Goal: Feedback & Contribution: Contribute content

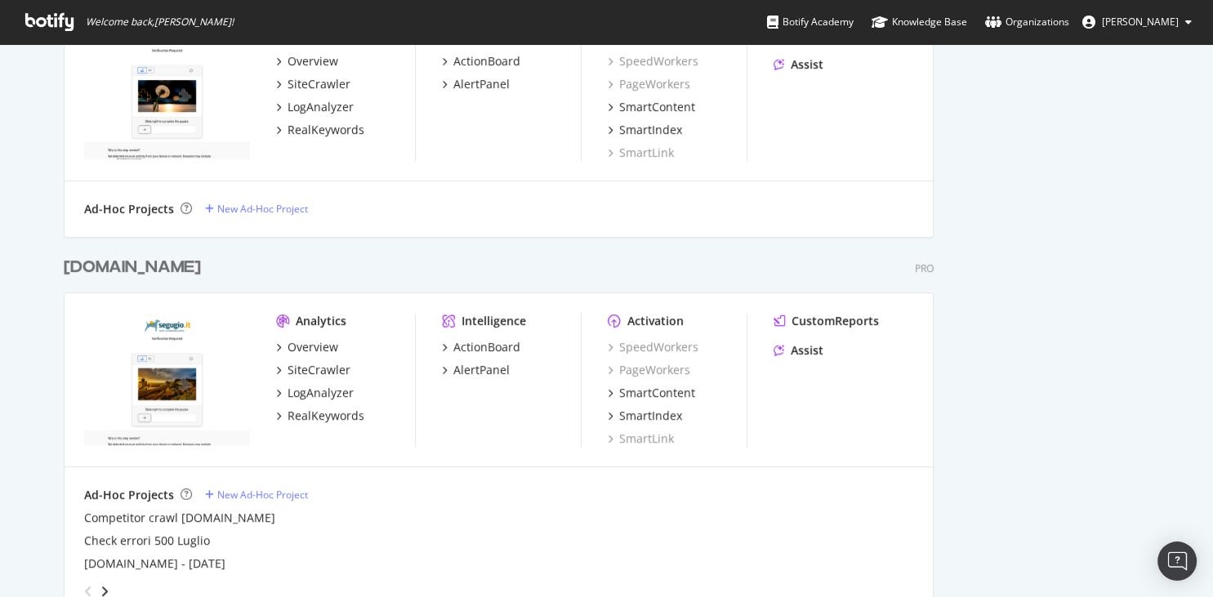
scroll to position [833, 0]
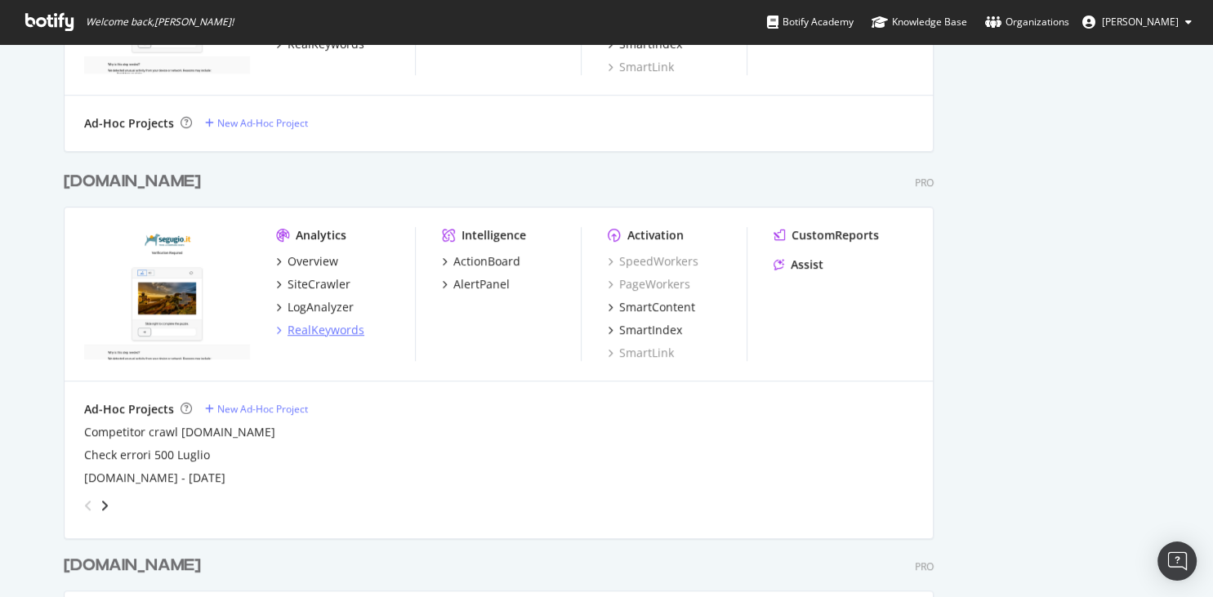
click at [313, 328] on div "RealKeywords" at bounding box center [326, 330] width 77 height 16
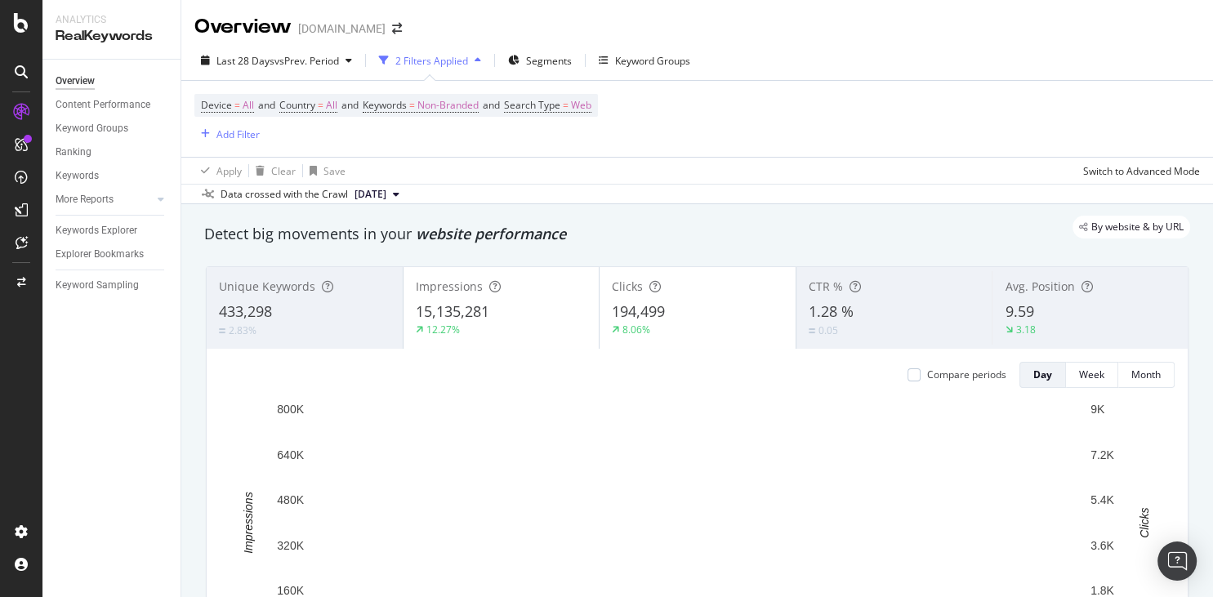
scroll to position [209, 0]
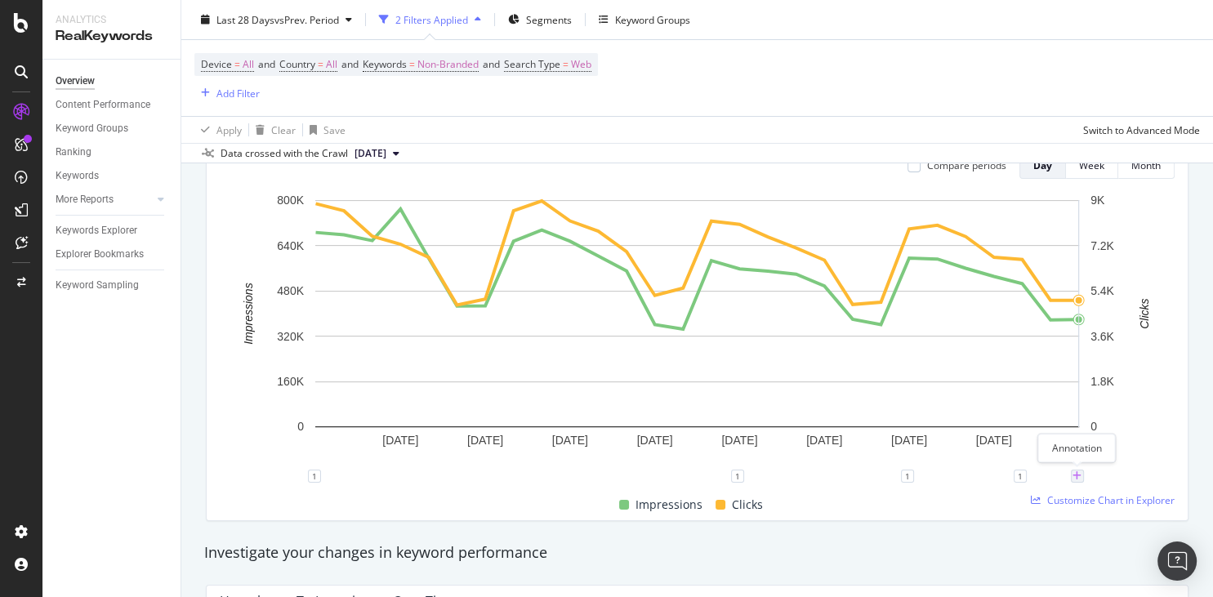
click at [1077, 475] on icon "plus" at bounding box center [1076, 476] width 9 height 10
click at [1087, 323] on input "2025-09-28" at bounding box center [1056, 325] width 103 height 30
type input "2025-10-01"
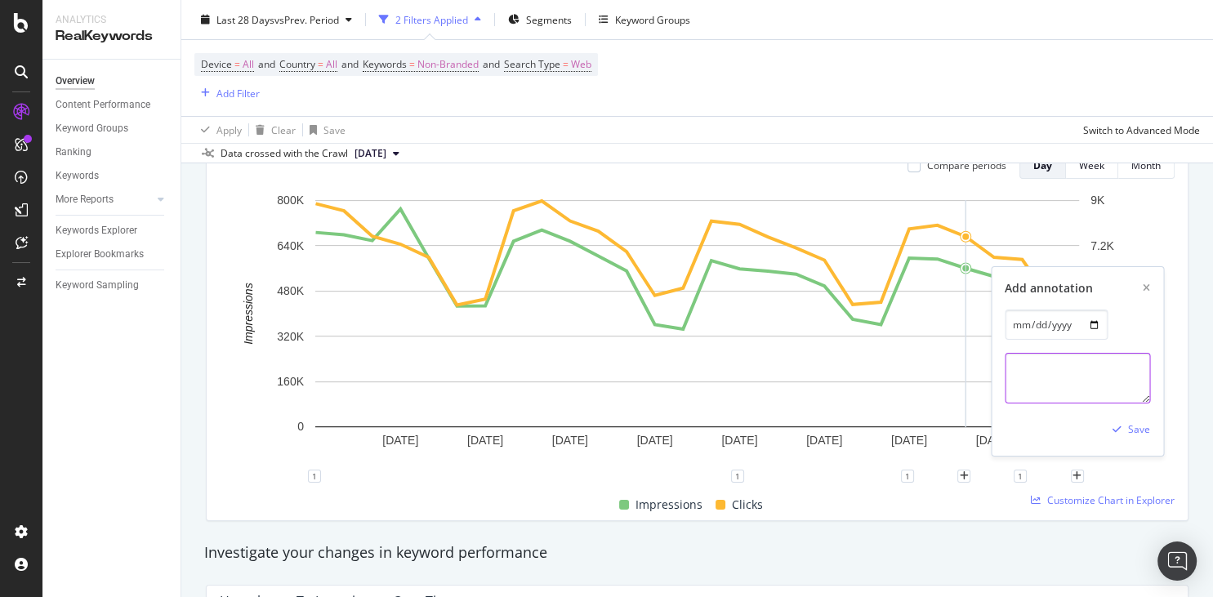
click at [1024, 356] on textarea at bounding box center [1077, 378] width 145 height 51
paste textarea
paste textarea "assicurazione moto online"
paste textarea "https://assicurazioni.segugio.it/assicurazione-moto.html"
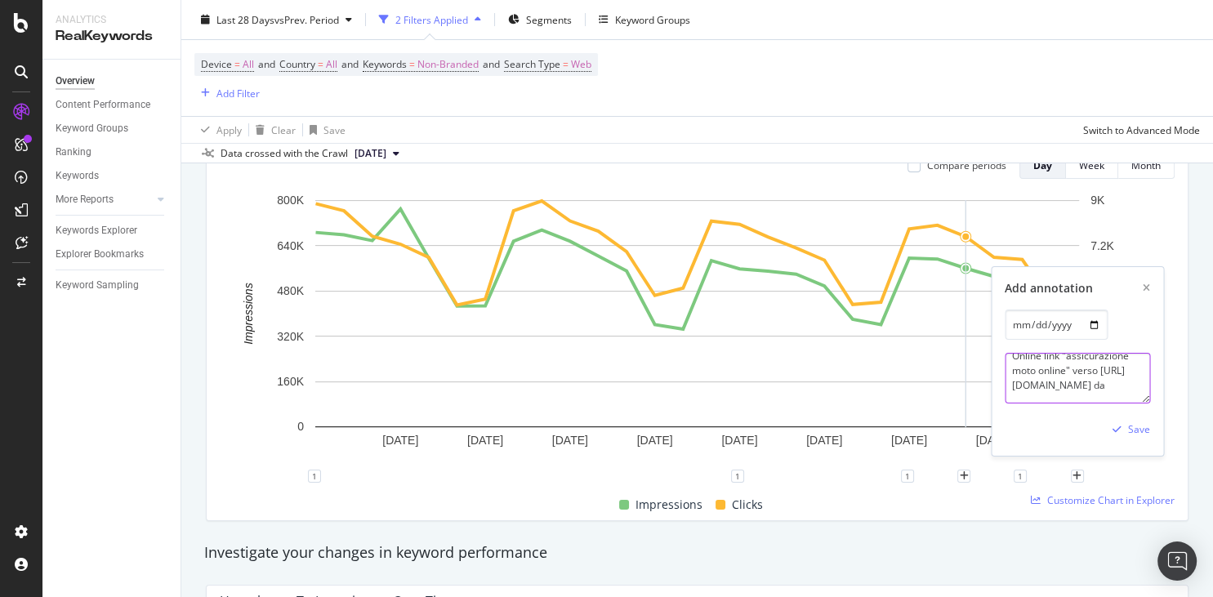
paste textarea "https://www.quotidianodiragusa.it/2025/10/01/tecnologie/assicurazione-moto-onli…"
type textarea "Online link "assicurazione moto online" verso https://assicurazioni.segugio.it/…"
click at [1142, 432] on div "Save" at bounding box center [1139, 429] width 22 height 14
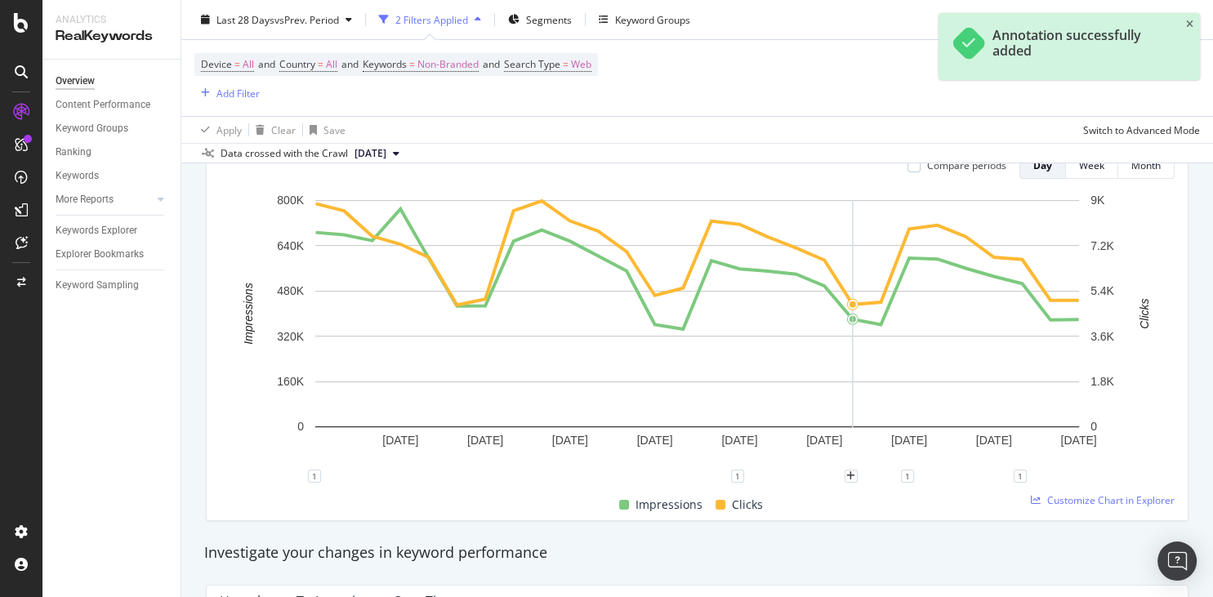
scroll to position [0, 0]
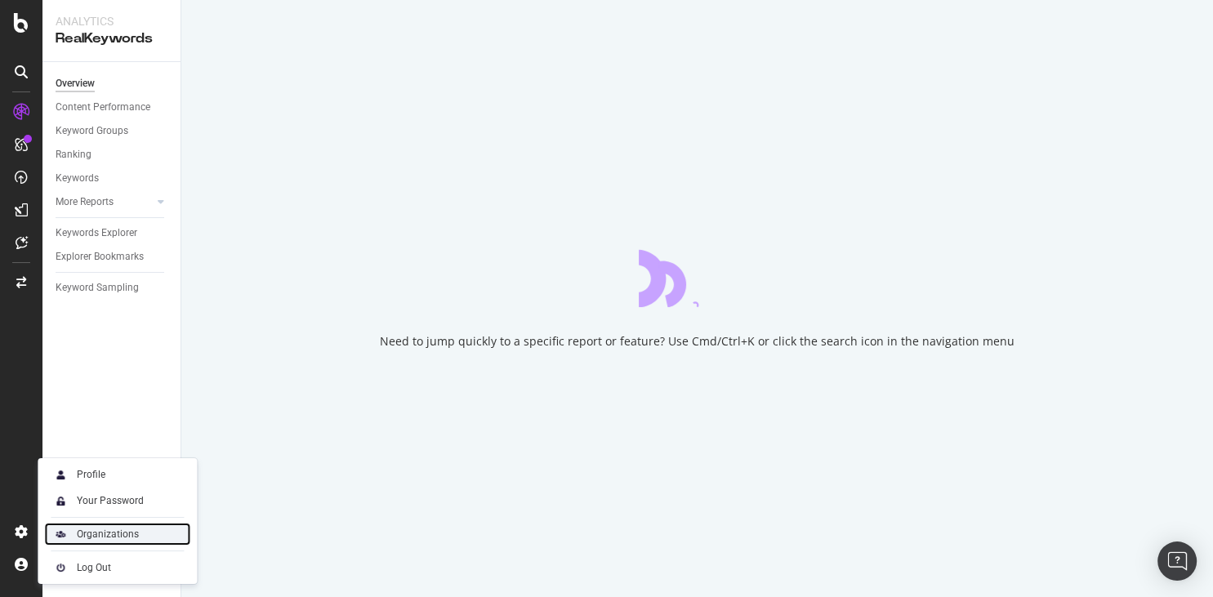
click at [80, 537] on div "Organizations" at bounding box center [108, 534] width 62 height 13
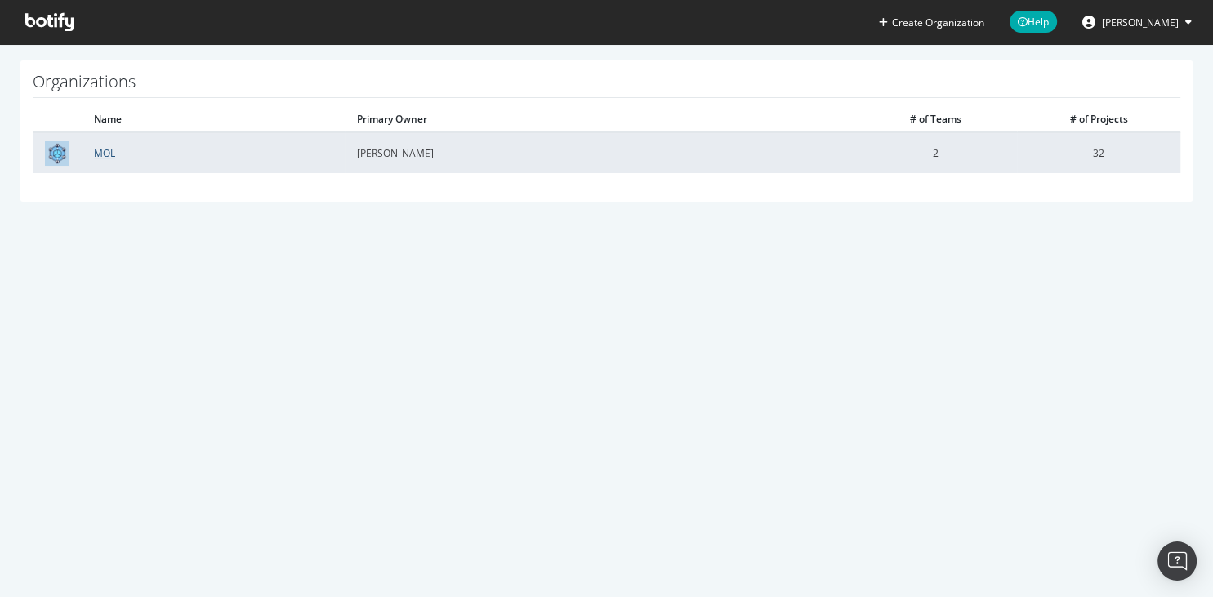
click at [99, 149] on link "MOL" at bounding box center [104, 153] width 21 height 14
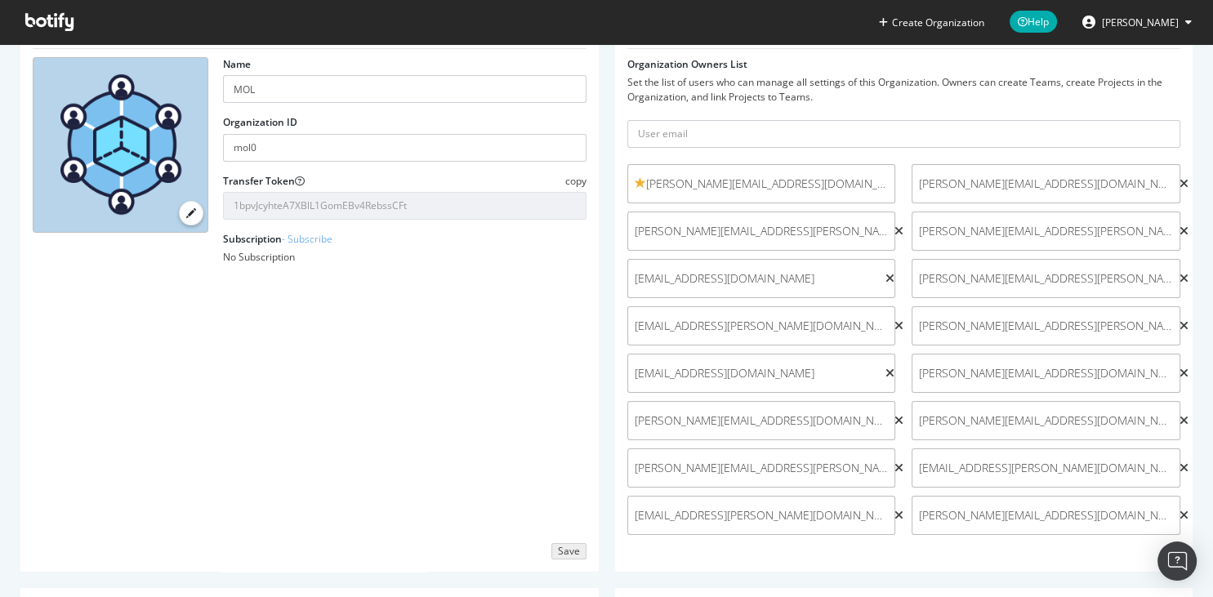
scroll to position [127, 0]
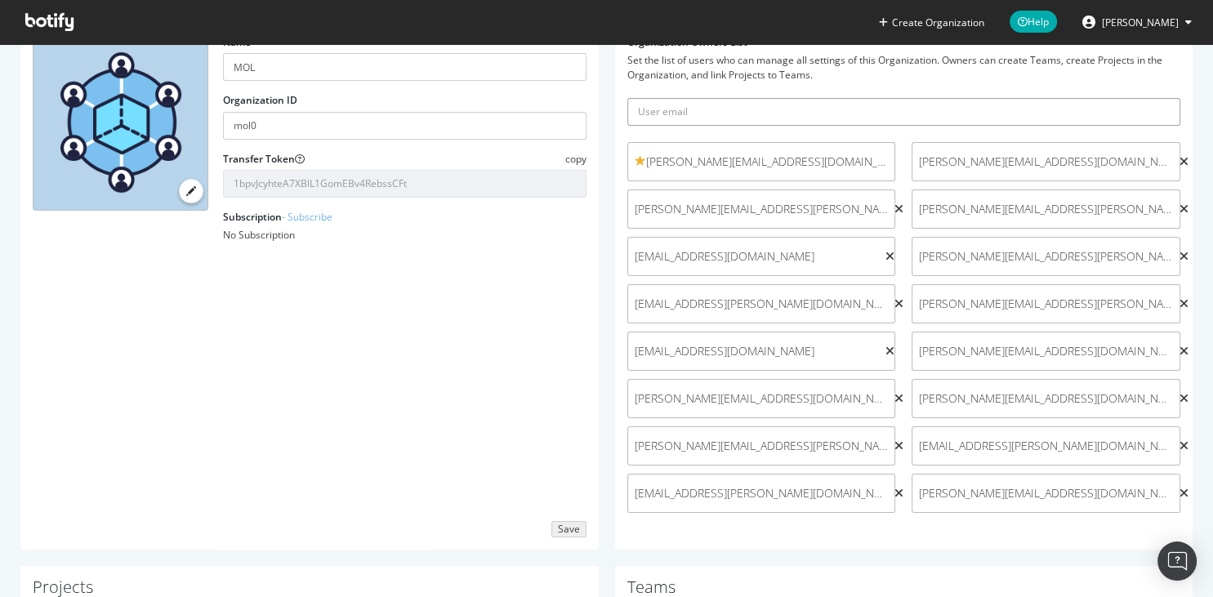
click at [769, 107] on input "text" at bounding box center [904, 112] width 554 height 28
type input "[EMAIL_ADDRESS][DOMAIN_NAME]"
click at [1166, 107] on icon "submit" at bounding box center [1167, 111] width 11 height 9
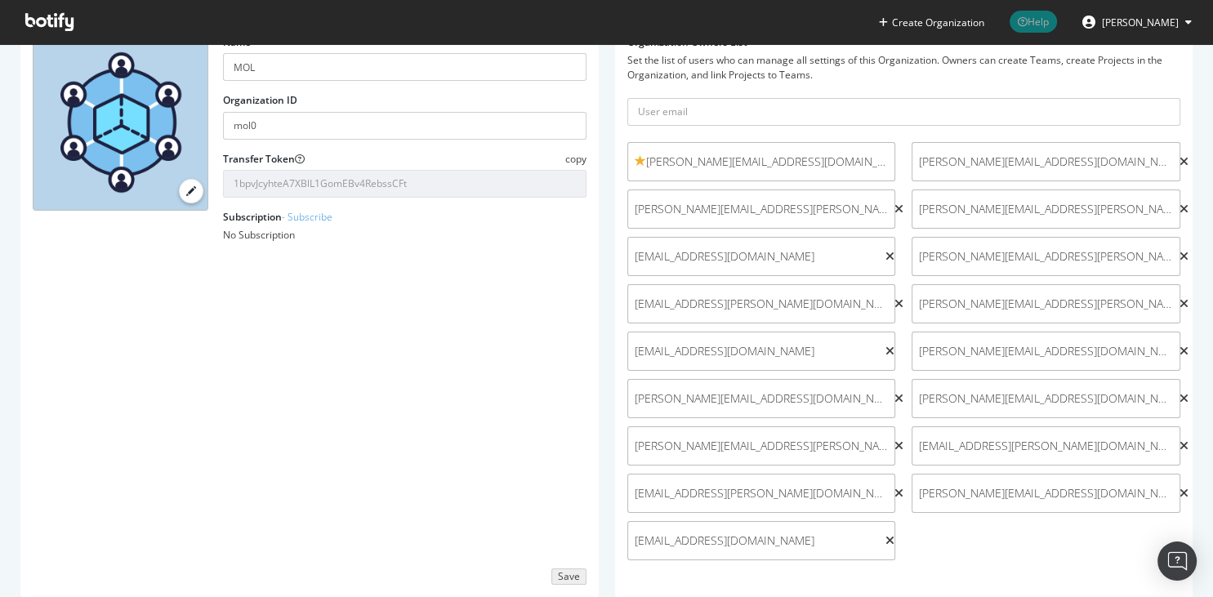
click at [1036, 18] on span "Help" at bounding box center [1033, 22] width 47 height 22
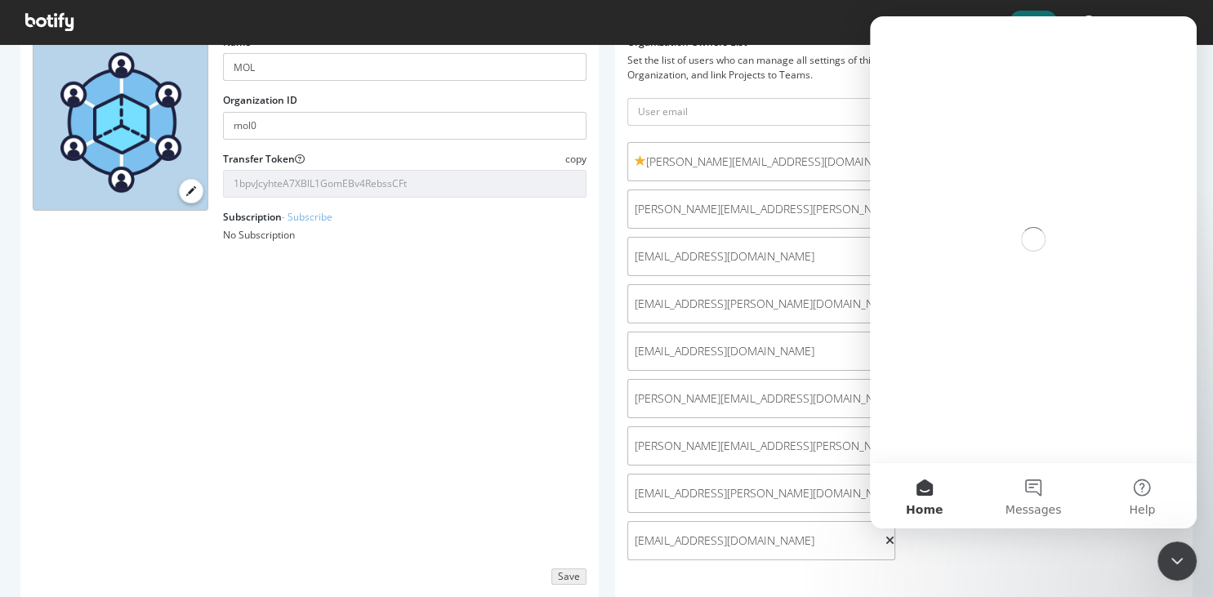
scroll to position [0, 0]
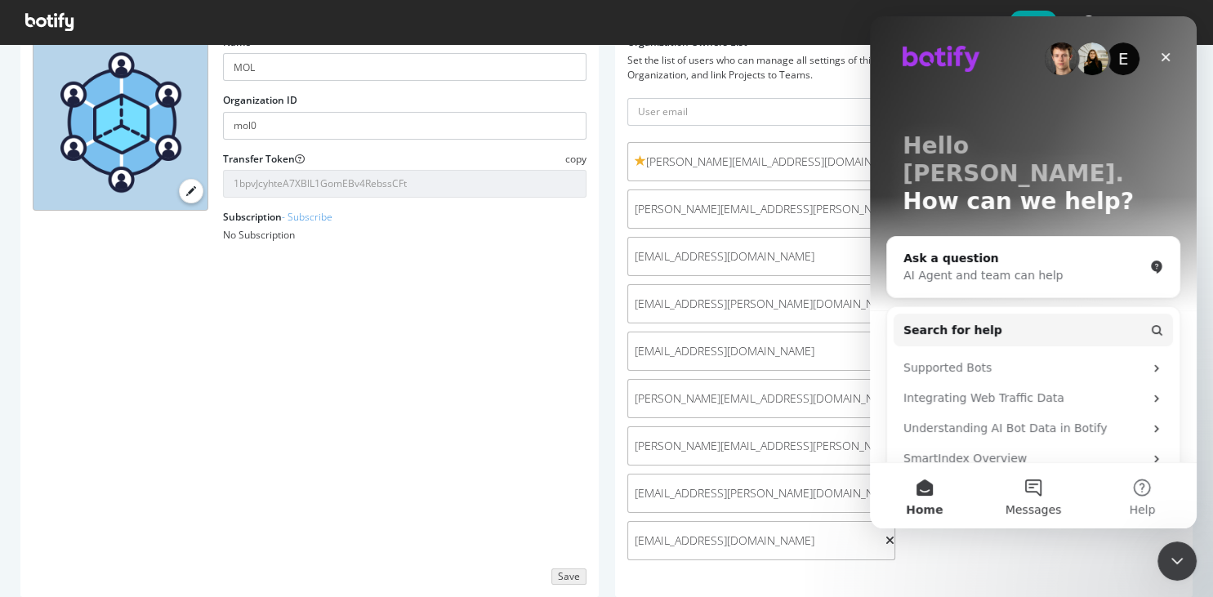
click at [1035, 482] on button "Messages" at bounding box center [1033, 495] width 109 height 65
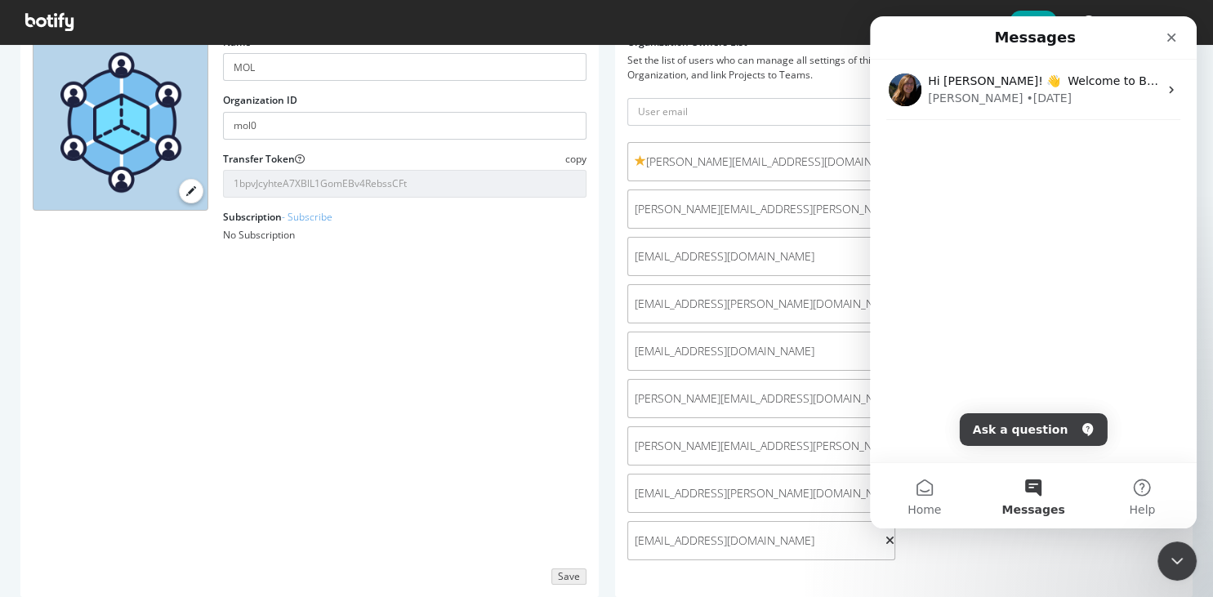
click at [966, 159] on div "Hi [PERSON_NAME]! 👋 Welcome to Botify chat support! Have a question? Reply to t…" at bounding box center [1033, 123] width 327 height 126
click at [1047, 422] on button "Ask a question" at bounding box center [1034, 429] width 148 height 33
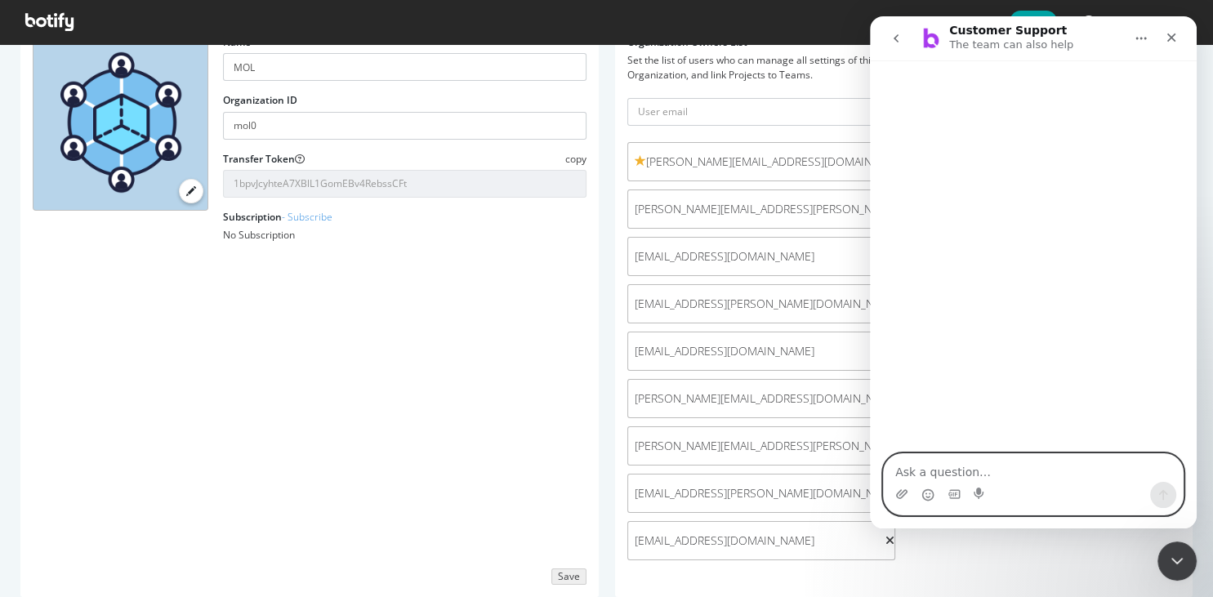
click at [894, 472] on div "Intercom messenger" at bounding box center [890, 476] width 13 height 13
click at [926, 469] on textarea "Ask a question…" at bounding box center [1033, 468] width 299 height 28
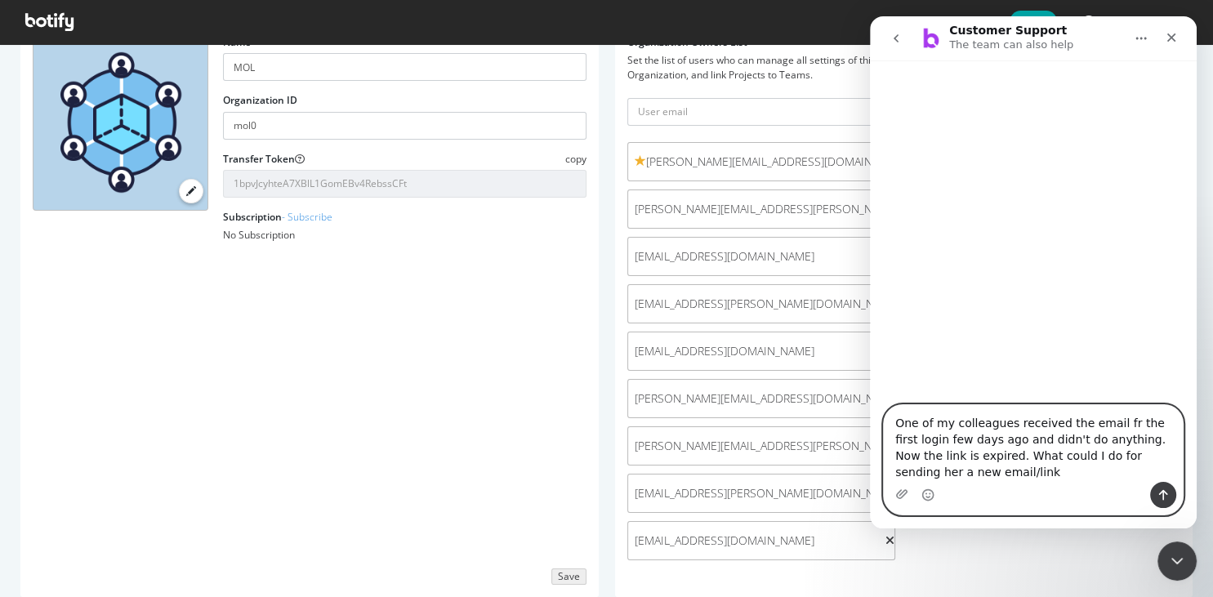
paste textarea "in order"
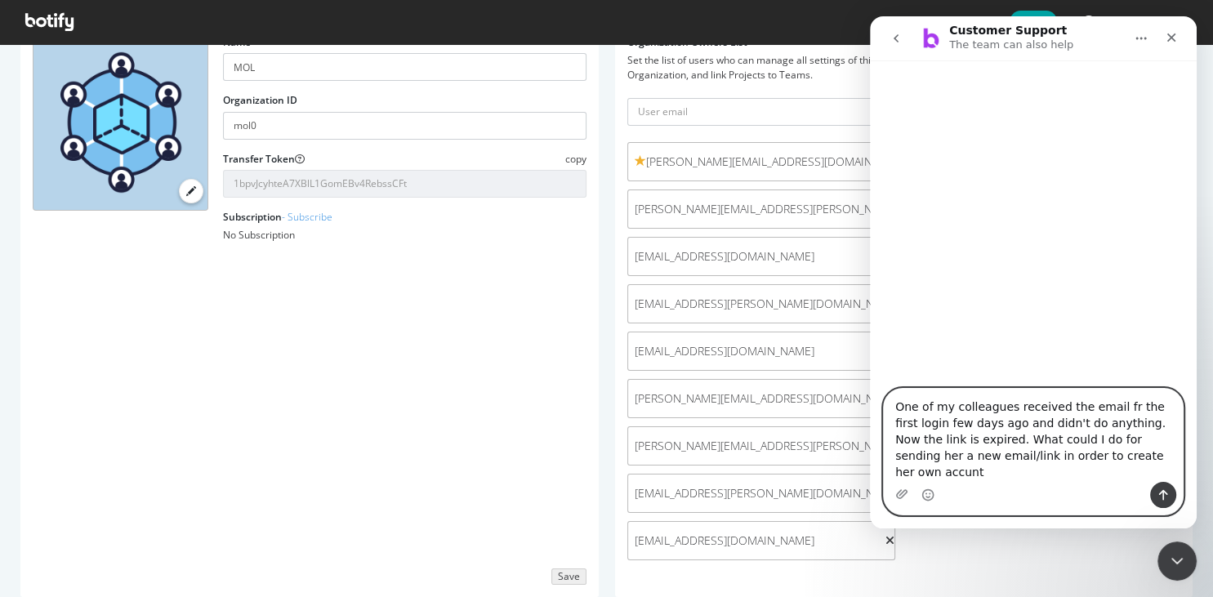
click at [1099, 475] on textarea "One of my colleagues received the email fr the first login few days ago and did…" at bounding box center [1033, 435] width 299 height 93
click at [1107, 421] on textarea "One of my colleagues received the email fr the first login few days ago and did…" at bounding box center [1033, 435] width 299 height 93
type textarea "One of my colleagues received the email for the first login few days ago and di…"
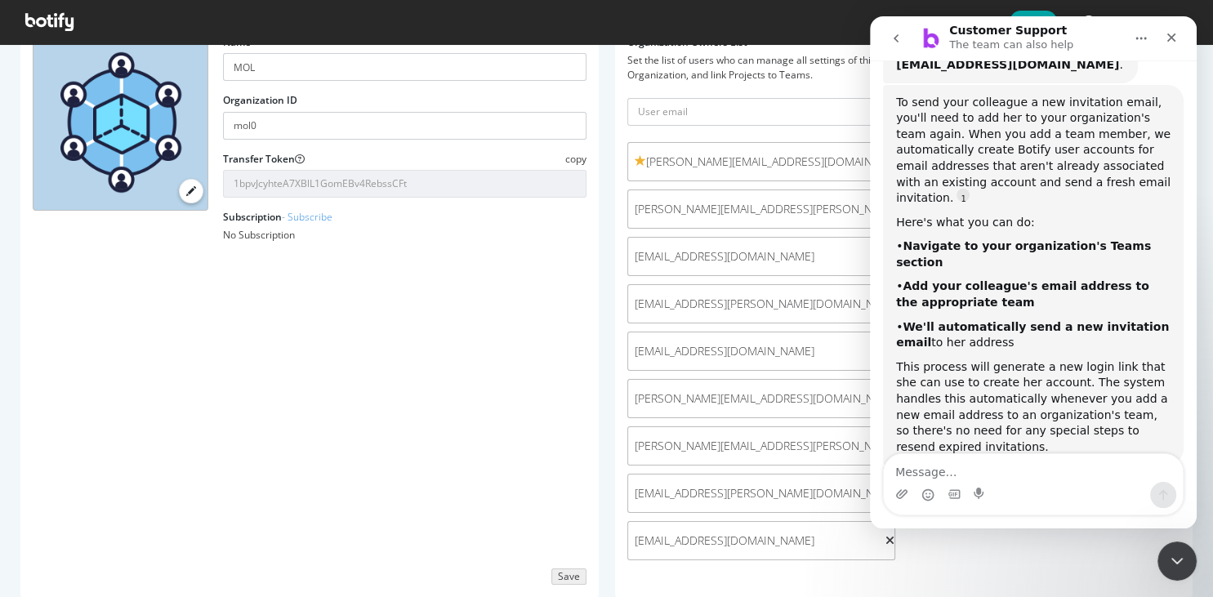
scroll to position [307, 0]
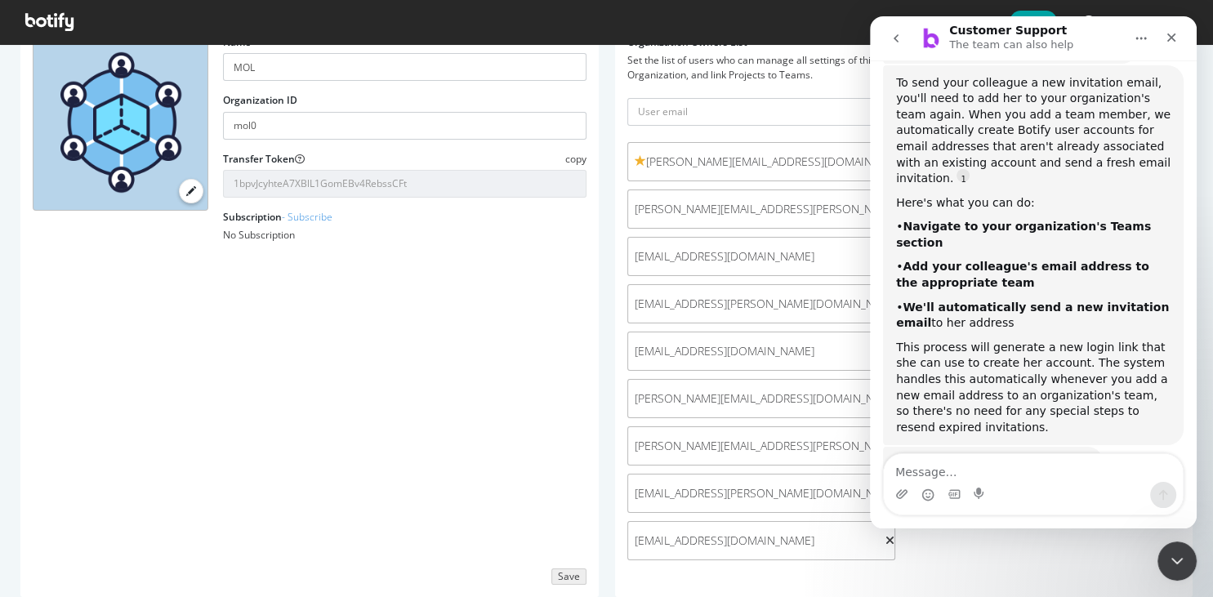
click at [1009, 473] on textarea "Message…" at bounding box center [1033, 468] width 299 height 28
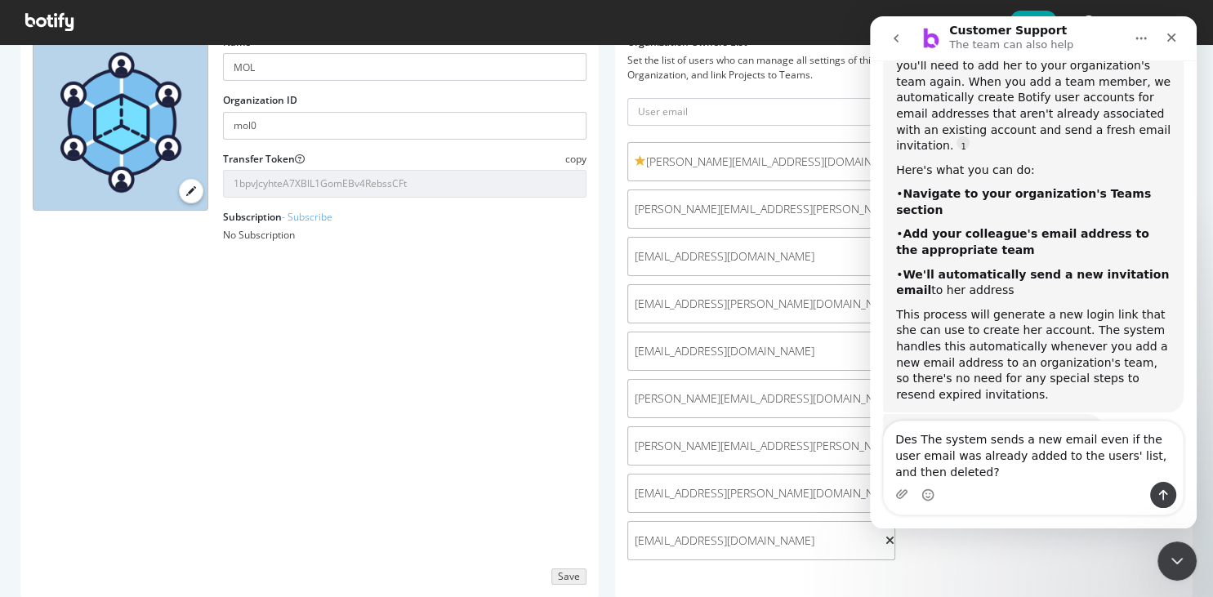
scroll to position [340, 0]
type textarea "Does the system send a new email even if the user email was already added to th…"
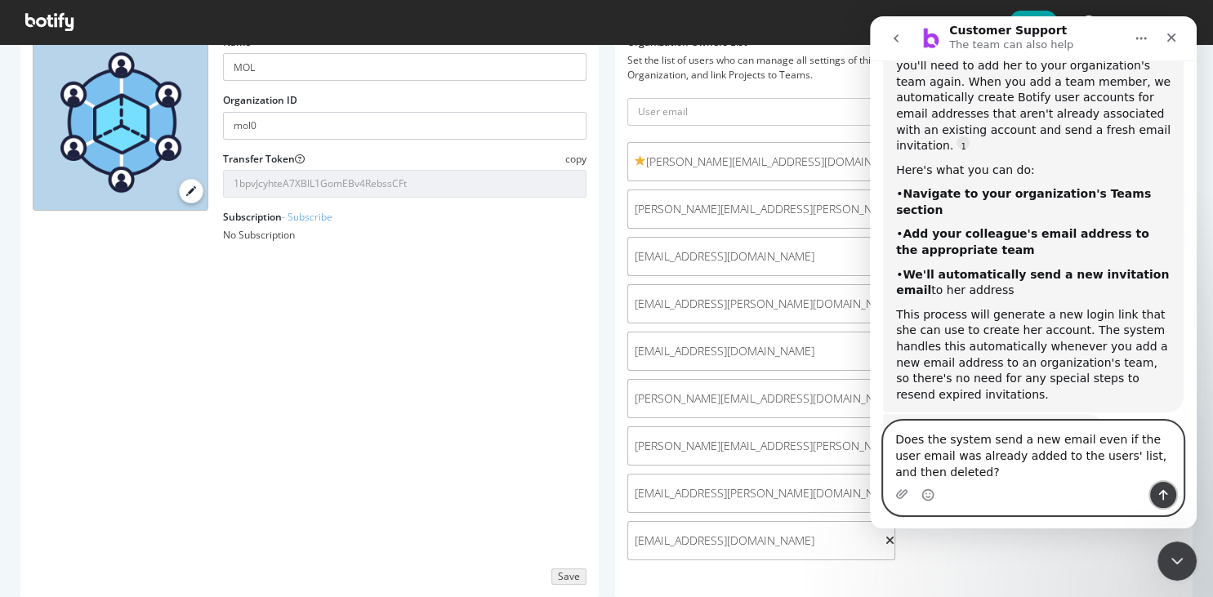
click at [1164, 494] on icon "Send a message…" at bounding box center [1163, 495] width 9 height 11
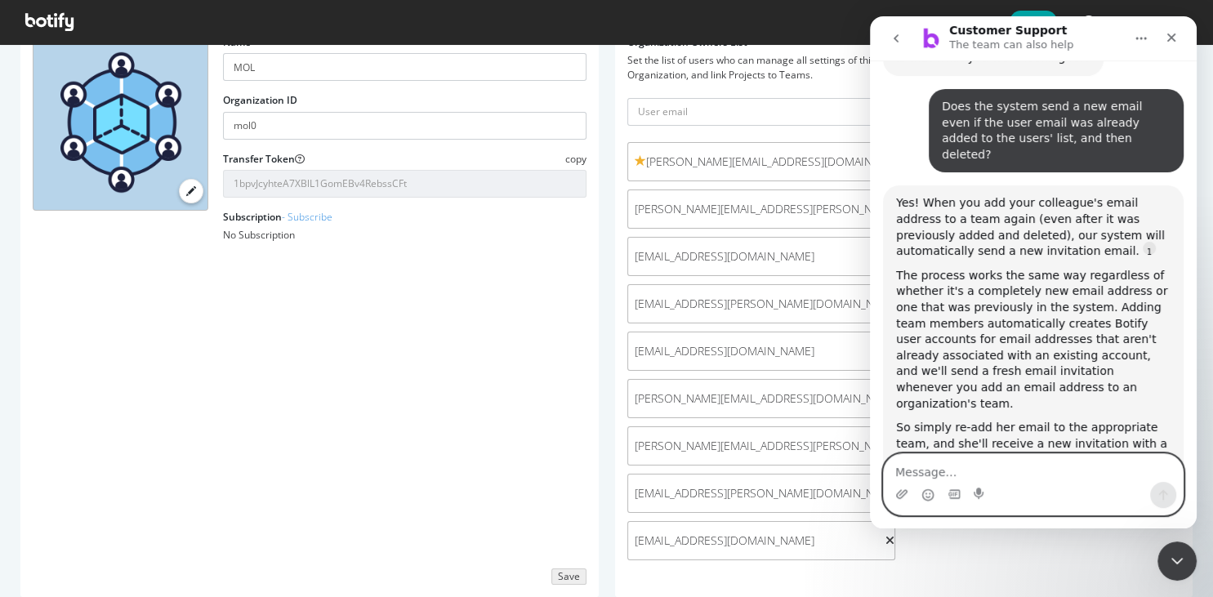
scroll to position [715, 0]
type textarea "yes, thank you"
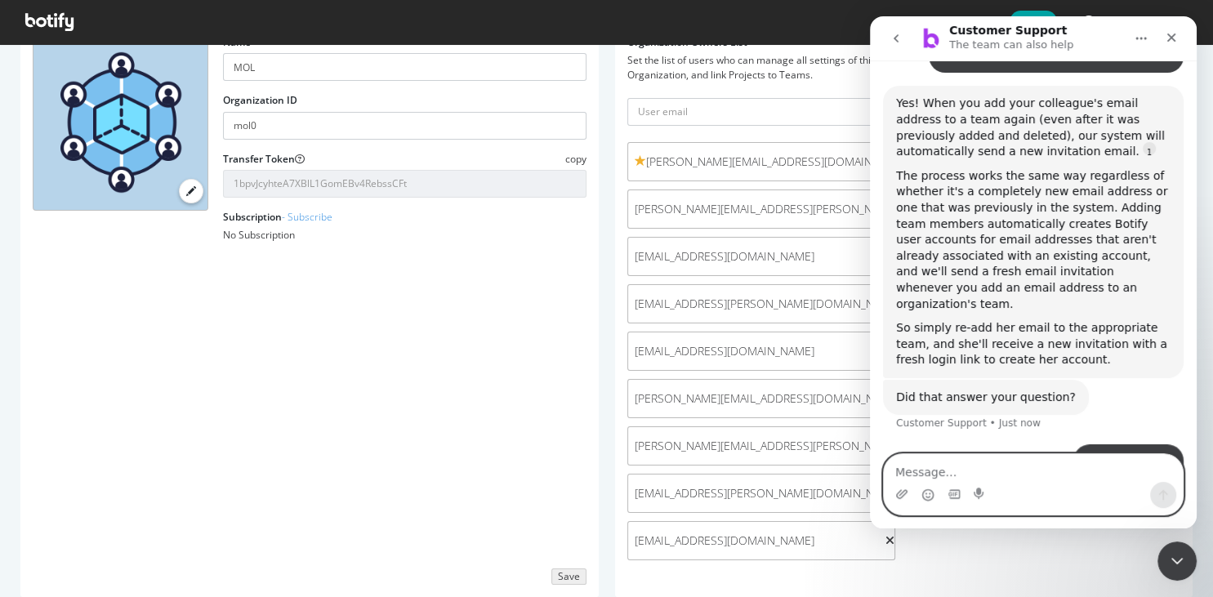
scroll to position [817, 0]
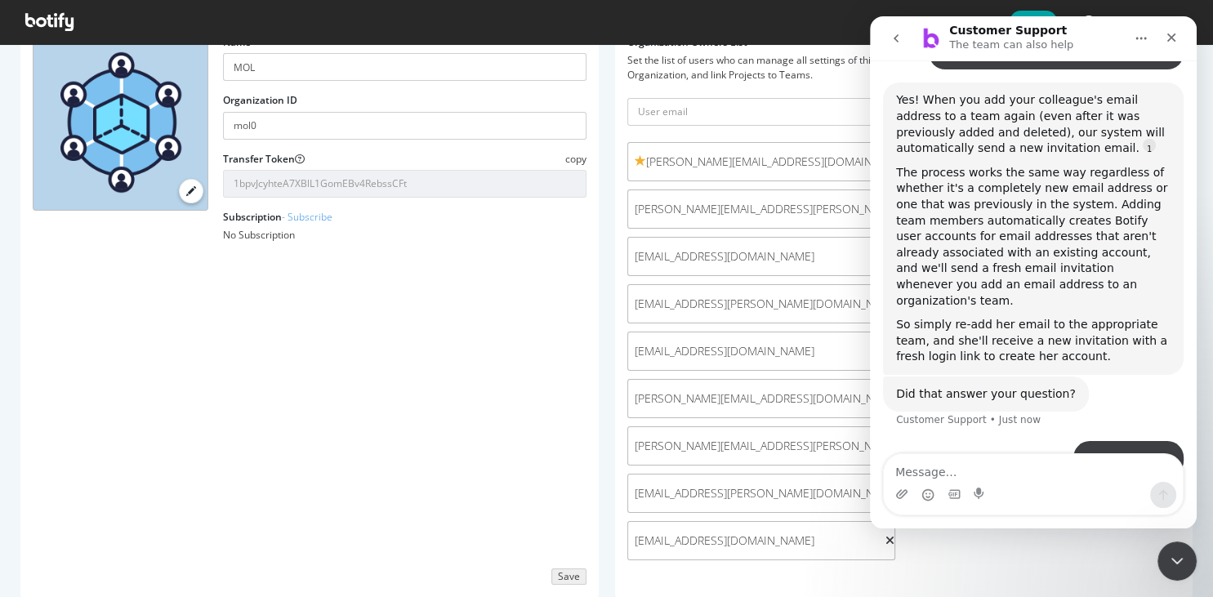
click at [488, 419] on div "Organization Name MOL Organization ID mol0 Transfer Token copy 1bpvJcyhteA7XBlL…" at bounding box center [309, 292] width 578 height 607
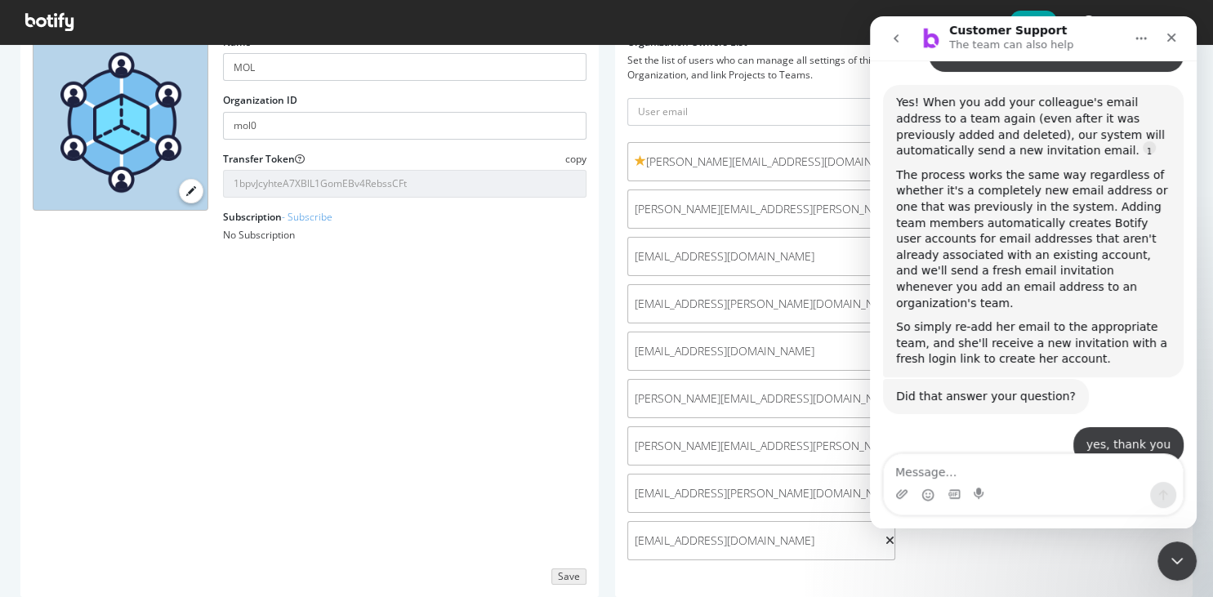
scroll to position [911, 0]
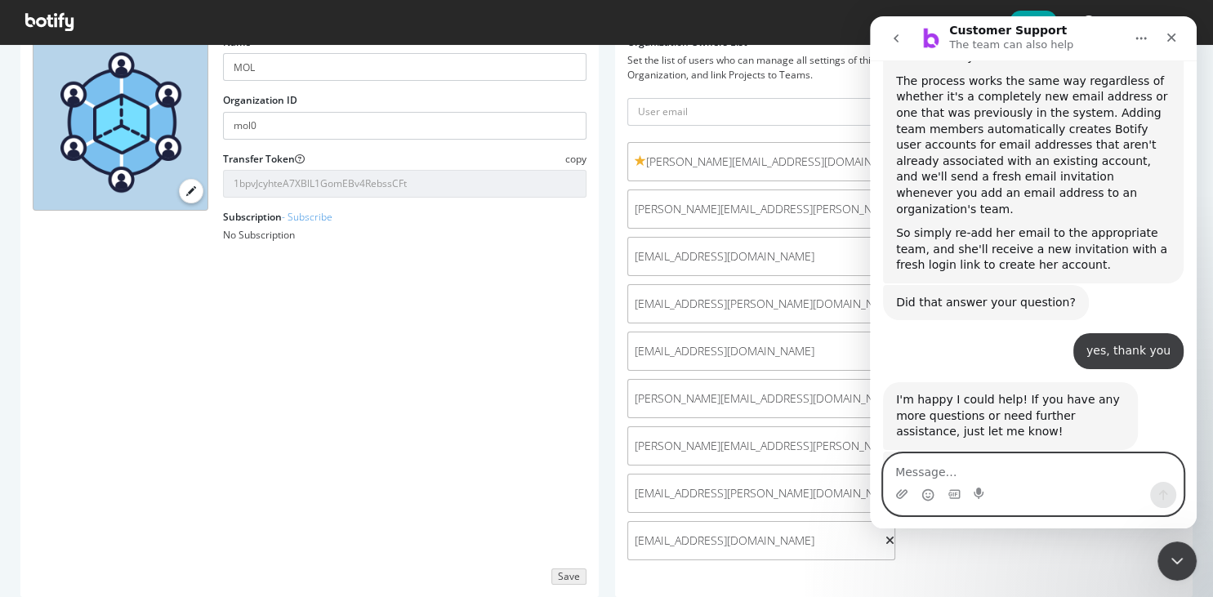
click at [1017, 474] on textarea "Message…" at bounding box center [1033, 468] width 299 height 28
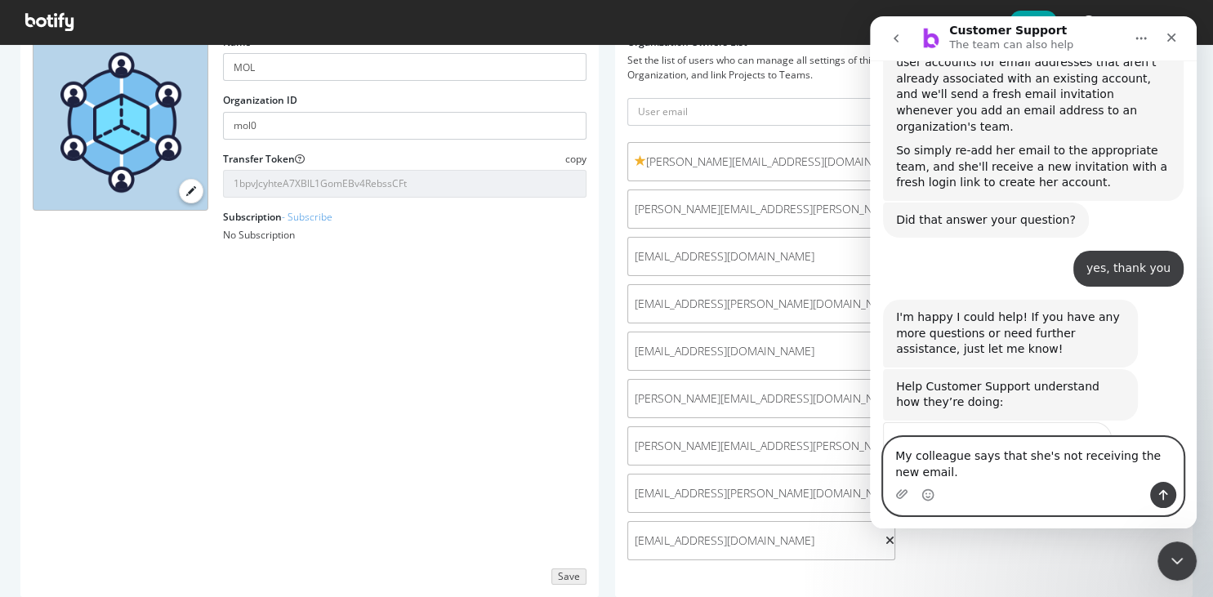
scroll to position [995, 0]
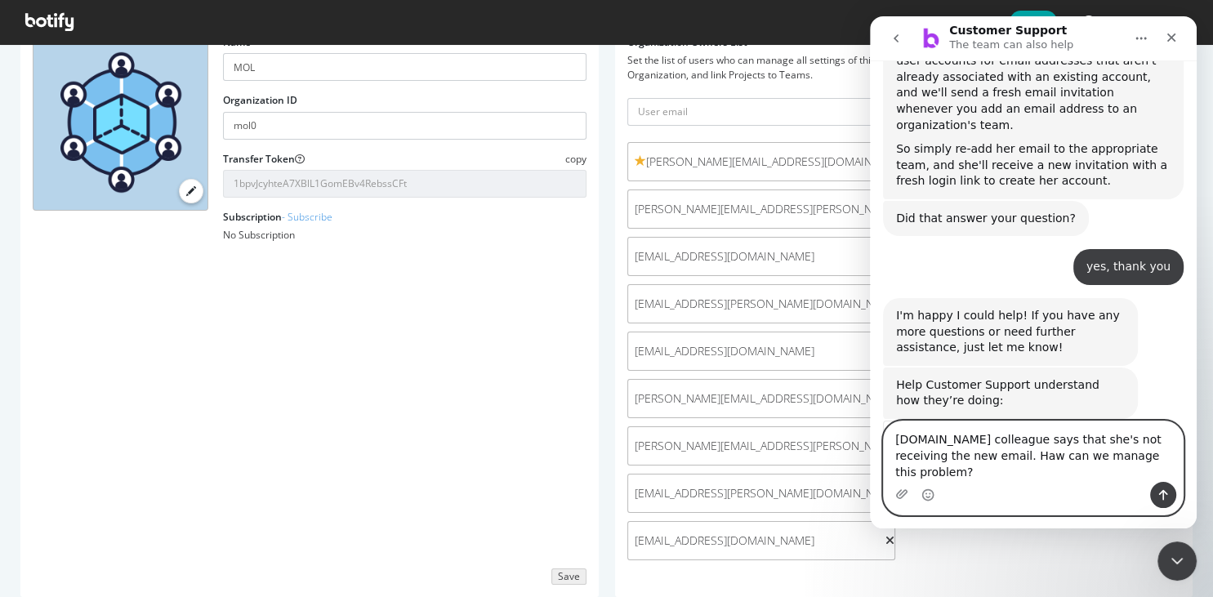
type textarea "Wait. My colleague says that she's not receiving the new email. Haw can we mana…"
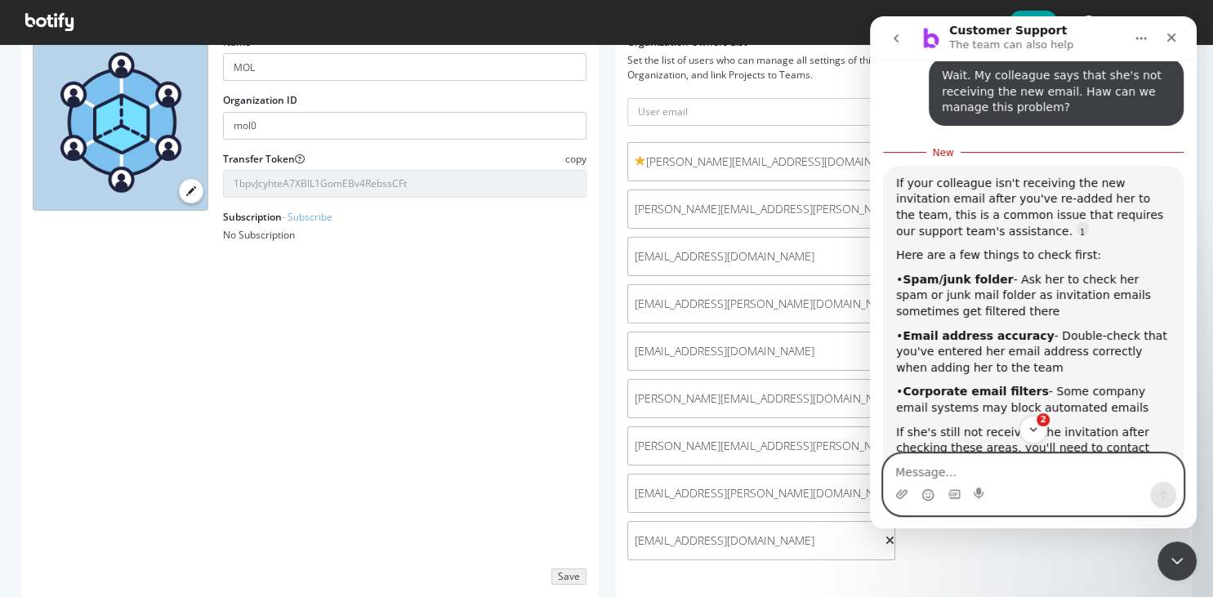
scroll to position [1465, 0]
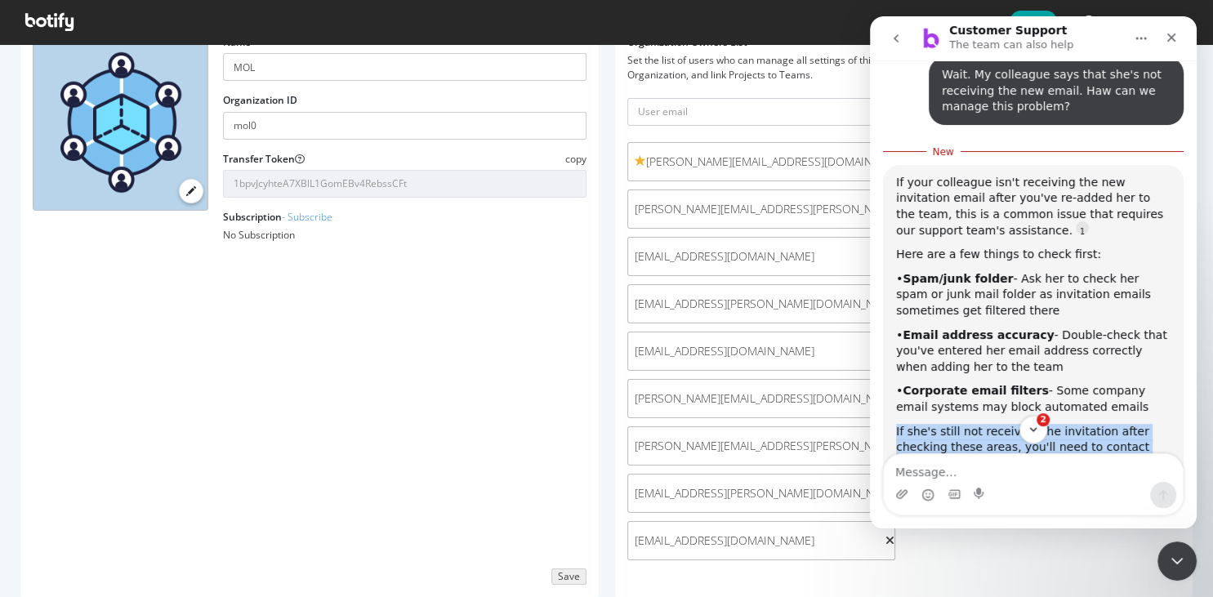
drag, startPoint x: 888, startPoint y: 332, endPoint x: 1158, endPoint y: 452, distance: 295.8
click at [1158, 452] on div "If your colleague isn't receiving the new invitation email after you've re-adde…" at bounding box center [1033, 391] width 301 height 453
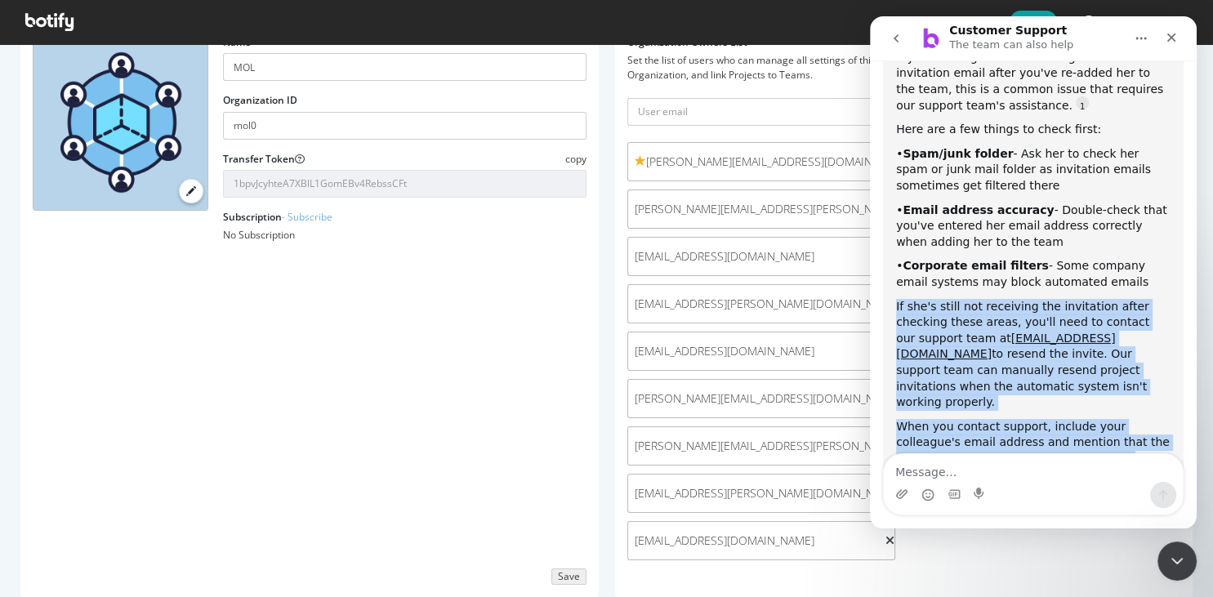
drag, startPoint x: 979, startPoint y: 343, endPoint x: 894, endPoint y: 213, distance: 154.7
click at [894, 213] on div "If your colleague isn't receiving the new invitation email after you've re-adde…" at bounding box center [1033, 266] width 301 height 453
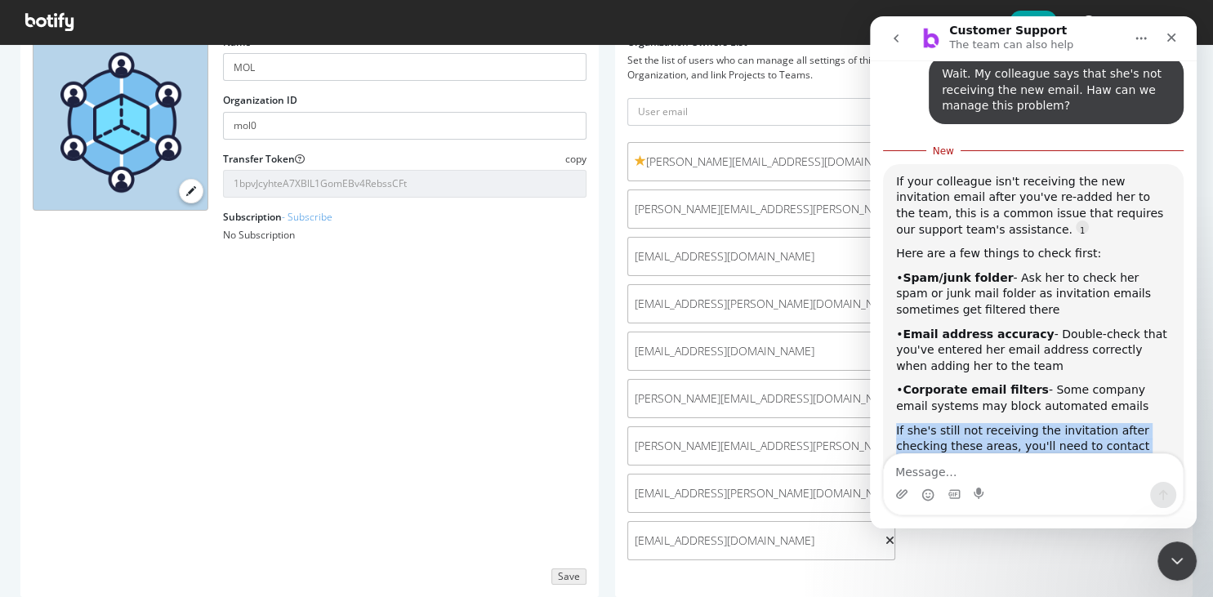
scroll to position [1465, 0]
copy div "If she's still not receiving the invitation after checking these areas, you'll …"
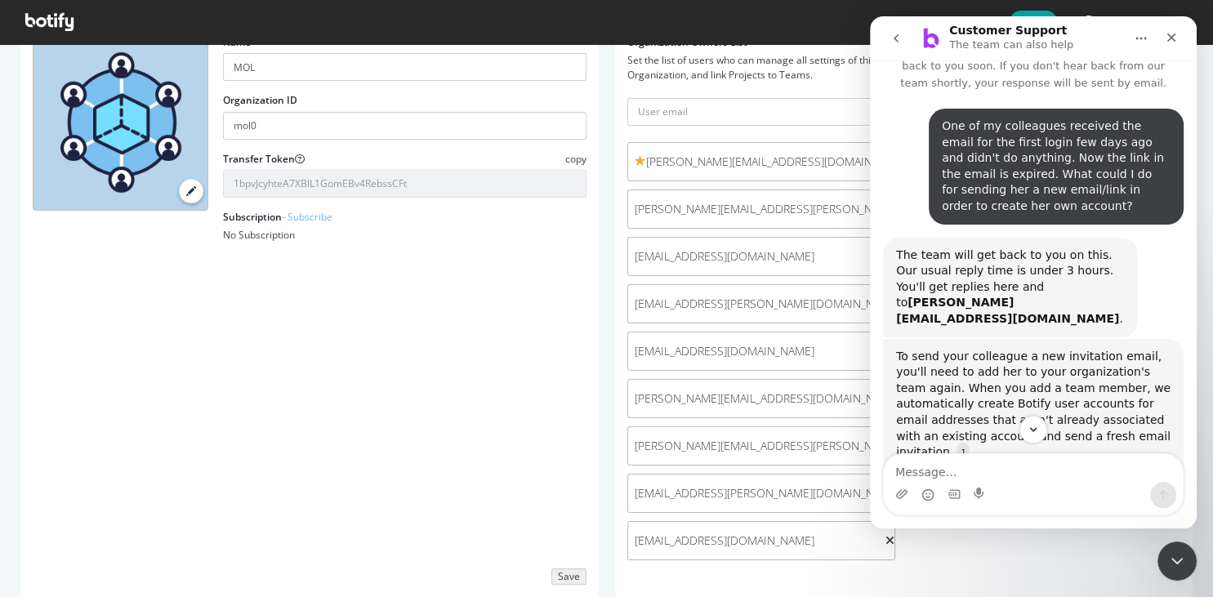
scroll to position [0, 0]
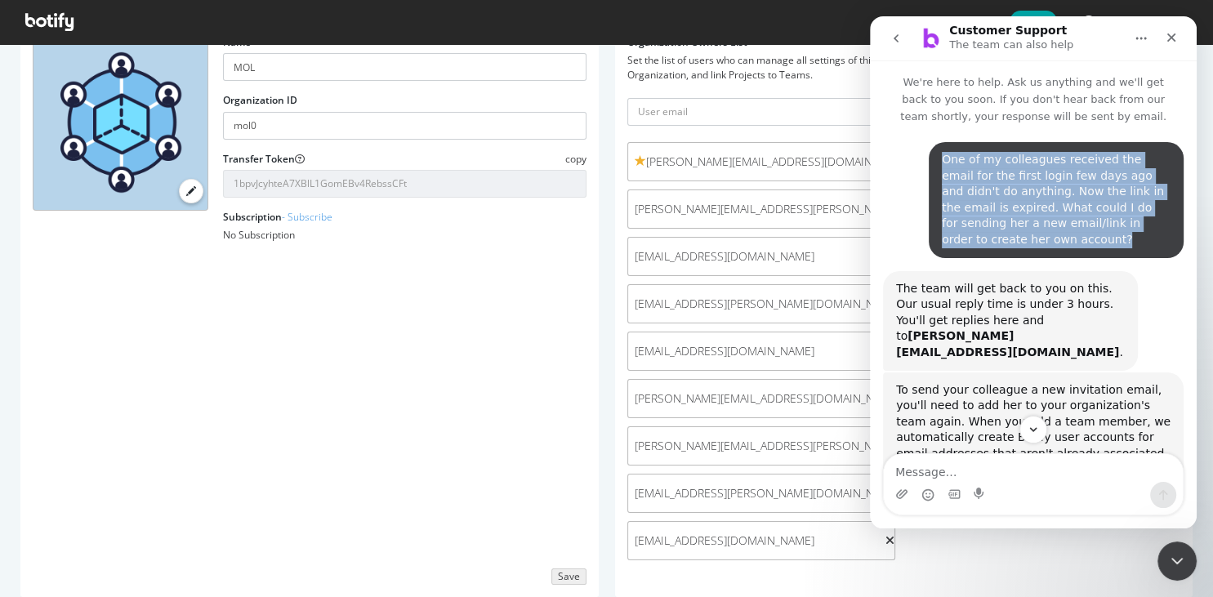
drag, startPoint x: 945, startPoint y: 160, endPoint x: 1012, endPoint y: 240, distance: 104.4
click at [1012, 240] on div "One of my colleagues received the email for the first login few days ago and di…" at bounding box center [1056, 200] width 229 height 96
copy div "One of my colleagues received the email for the first login few days ago and di…"
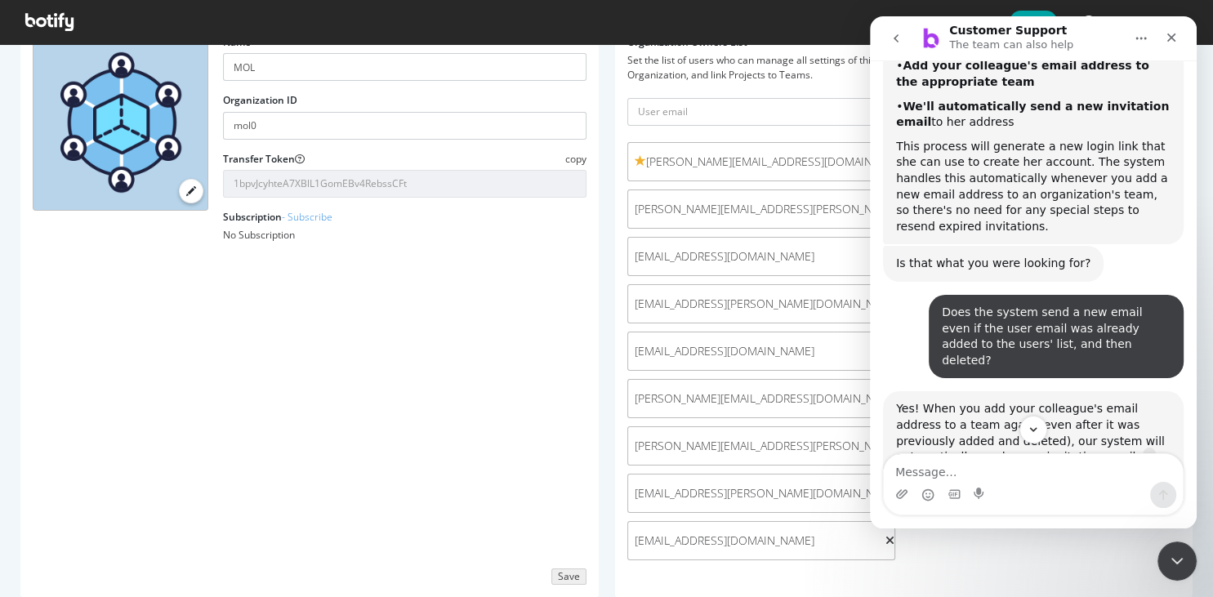
scroll to position [509, 0]
drag, startPoint x: 939, startPoint y: 249, endPoint x: 992, endPoint y: 247, distance: 53.1
click at [992, 294] on div "Does the system send a new email even if the user email was already added to th…" at bounding box center [1056, 335] width 255 height 83
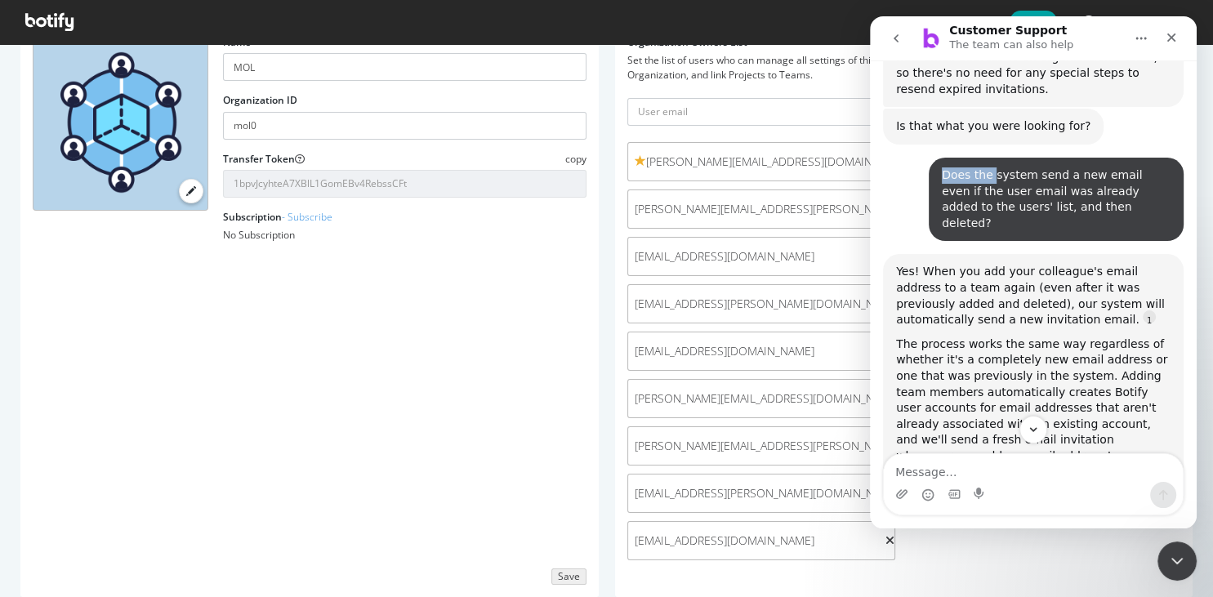
scroll to position [640, 0]
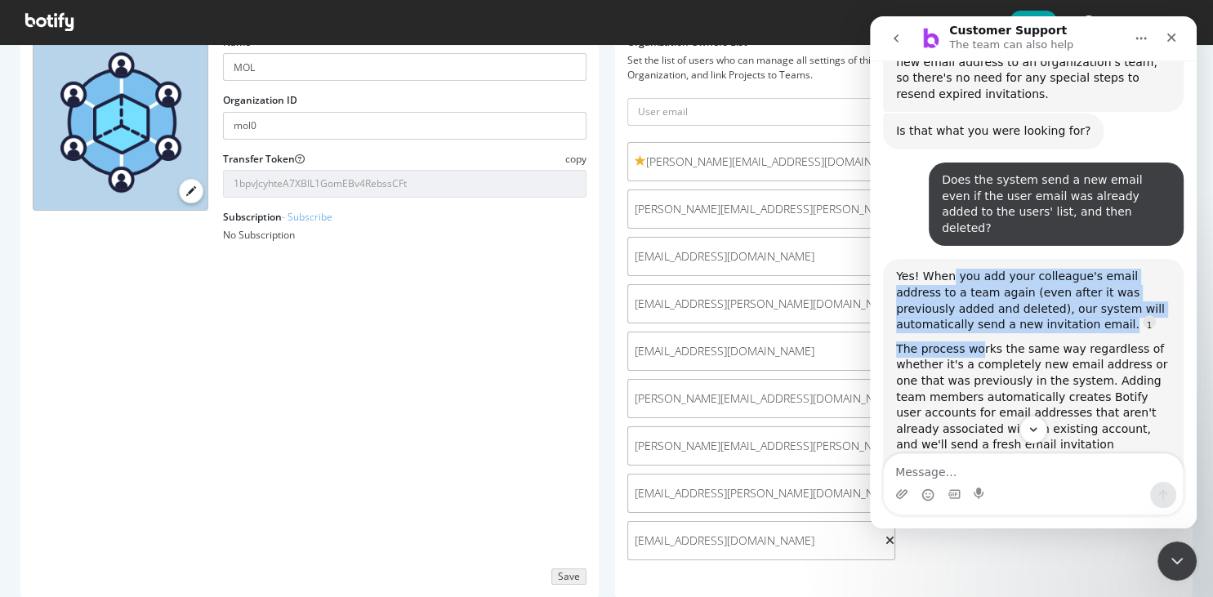
drag, startPoint x: 948, startPoint y: 195, endPoint x: 974, endPoint y: 256, distance: 66.3
click at [974, 269] on div "Yes! When you add your colleague's email address to a team again (even after it…" at bounding box center [1033, 405] width 274 height 273
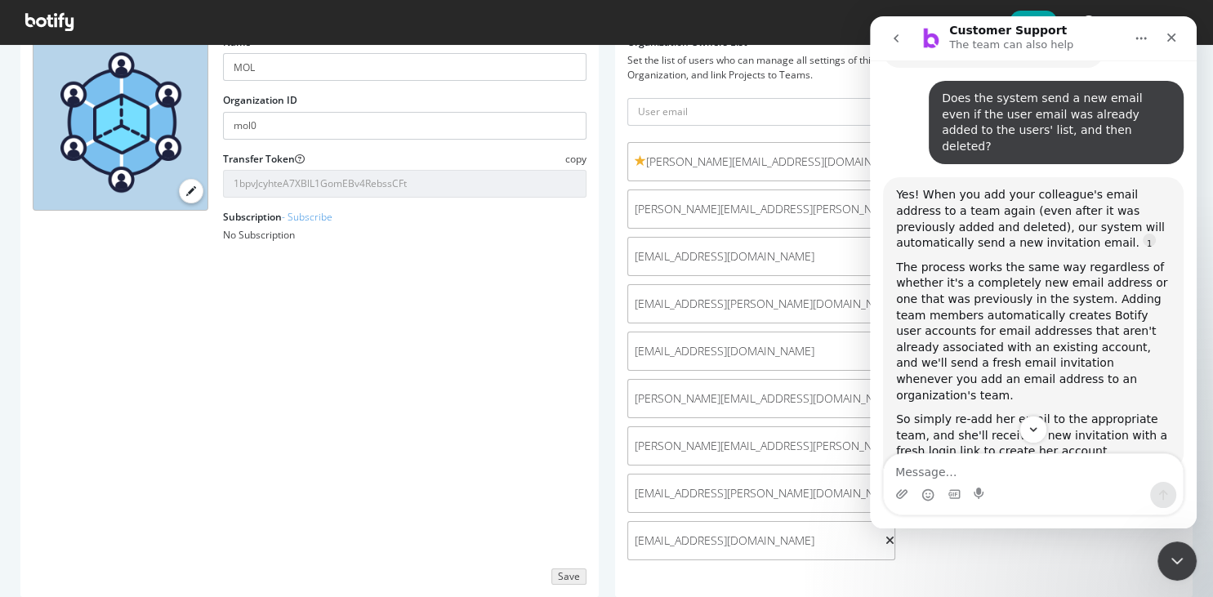
scroll to position [780, 0]
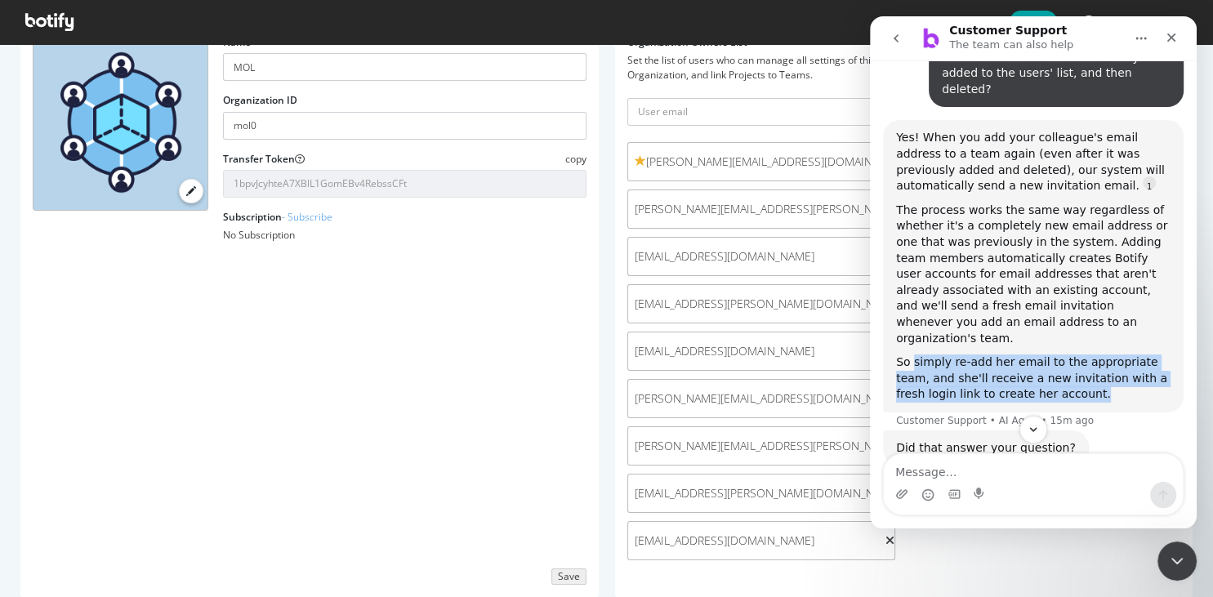
drag, startPoint x: 912, startPoint y: 265, endPoint x: 1070, endPoint y: 299, distance: 162.1
click at [1070, 354] on div "So simply re-add her email to the appropriate team, and she'll receive a new in…" at bounding box center [1033, 378] width 274 height 48
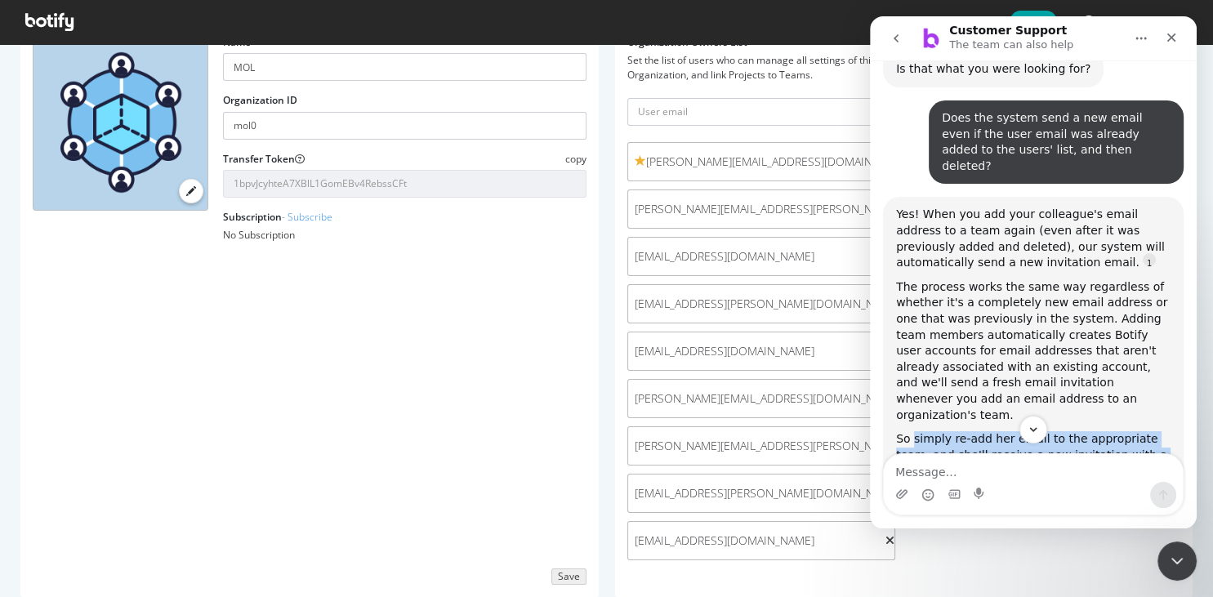
scroll to position [702, 0]
copy div "simply re-add her email to the appropriate team, and she'll receive a new invit…"
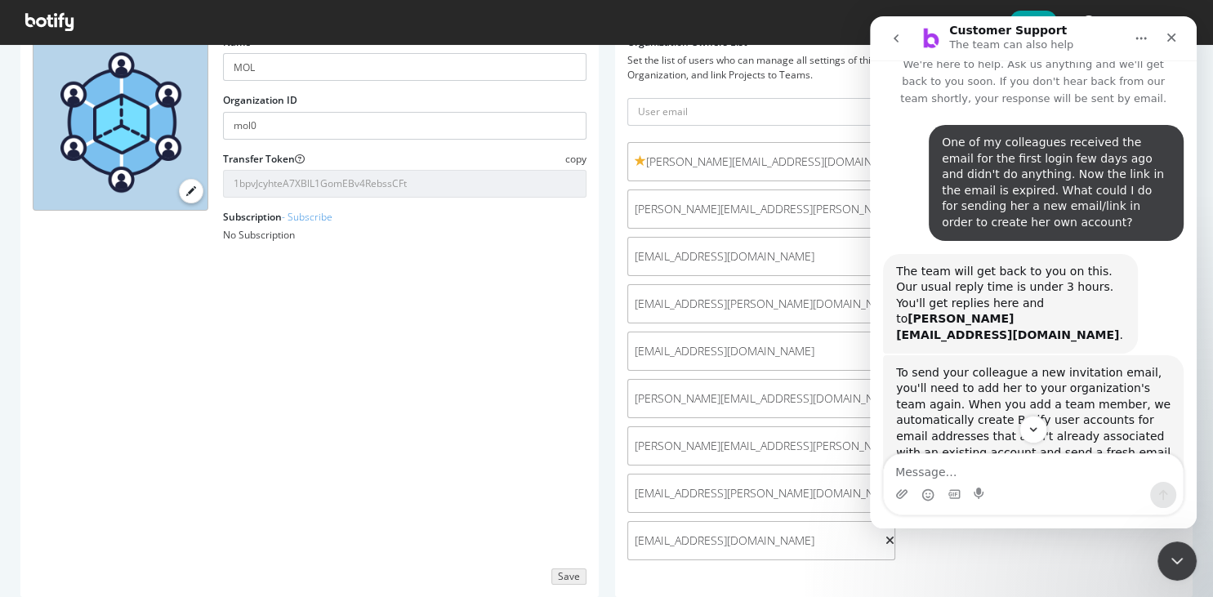
scroll to position [0, 0]
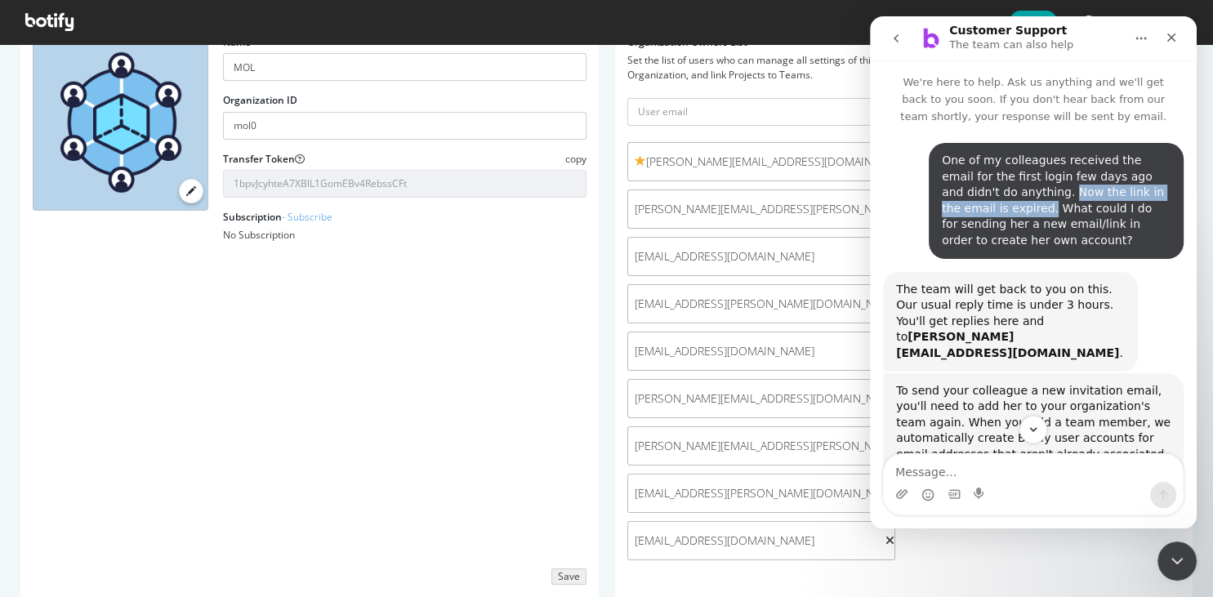
drag, startPoint x: 994, startPoint y: 191, endPoint x: 981, endPoint y: 204, distance: 18.5
click at [981, 204] on div "One of my colleagues received the email for the first login few days ago and di…" at bounding box center [1056, 201] width 229 height 96
copy div "Now the link in the email is expired."
click at [1170, 36] on icon "Close" at bounding box center [1171, 37] width 9 height 9
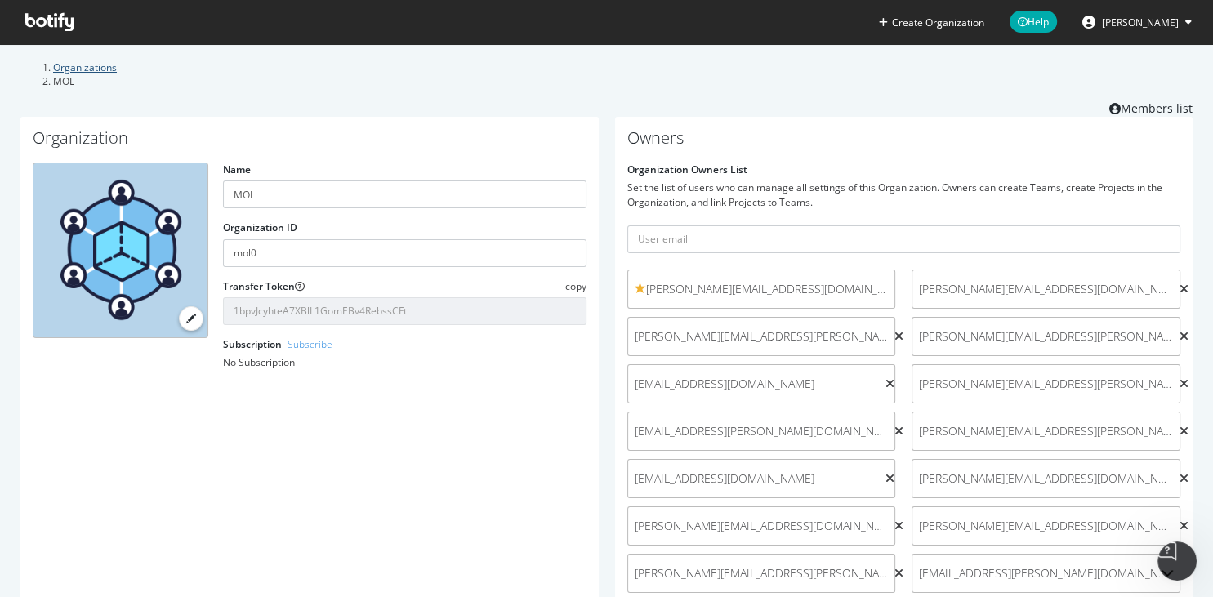
click at [109, 74] on link "Organizations" at bounding box center [85, 67] width 64 height 14
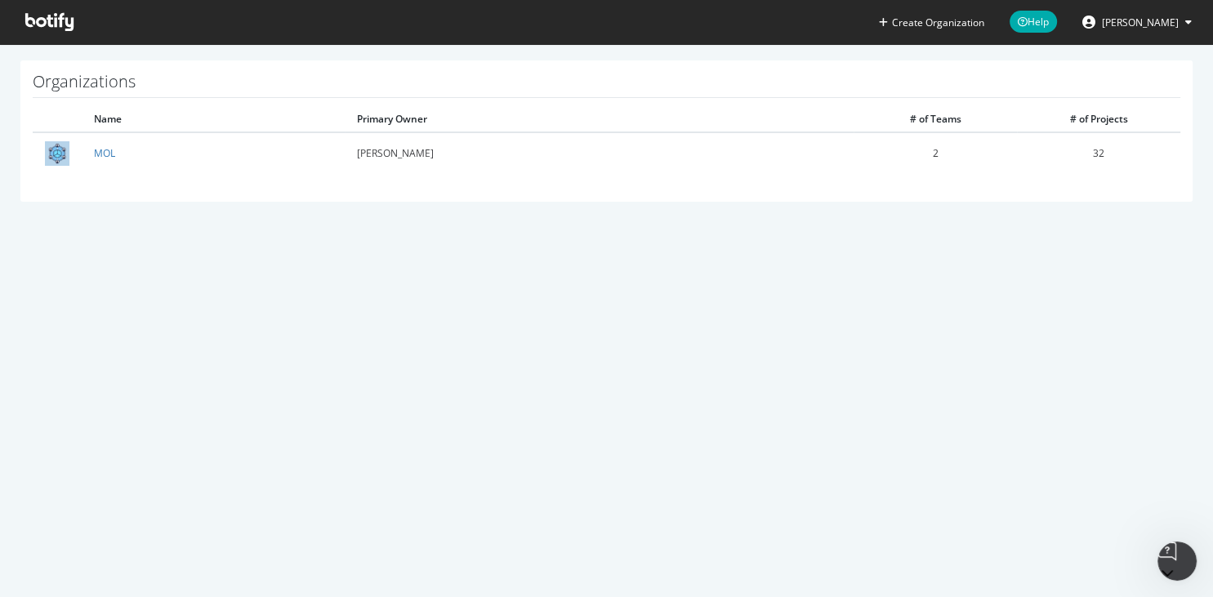
click at [1161, 15] on button "[PERSON_NAME]" at bounding box center [1137, 22] width 136 height 26
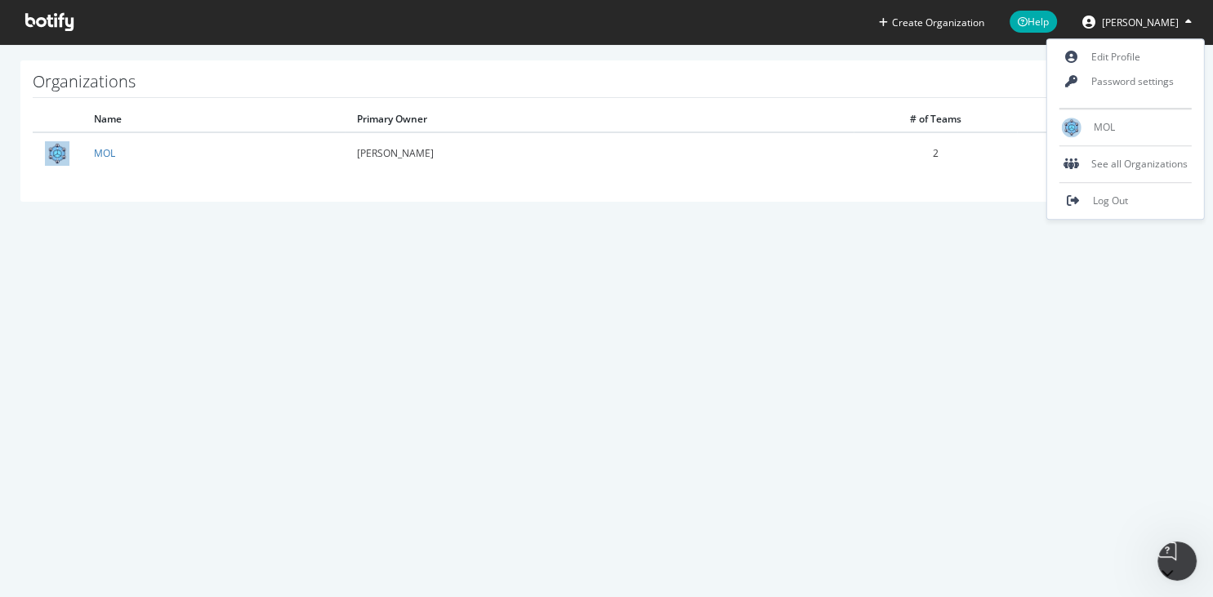
click at [976, 268] on div "Create Organization Help [PERSON_NAME] Organizations Name Primary Owner # of Te…" at bounding box center [606, 298] width 1213 height 597
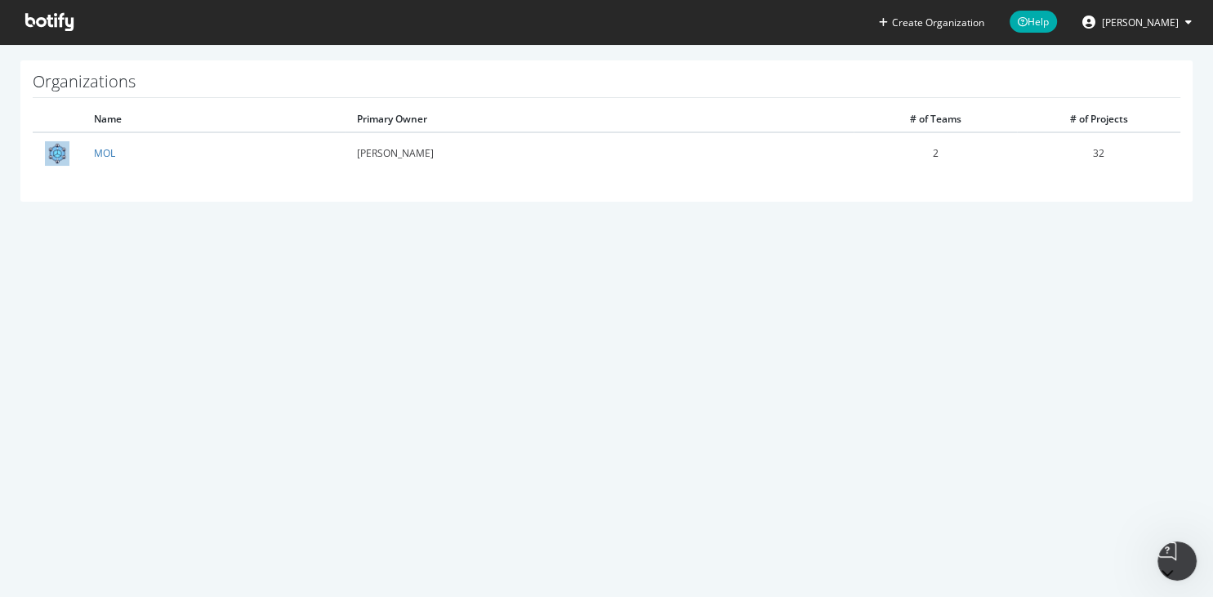
click at [55, 25] on icon at bounding box center [49, 22] width 48 height 18
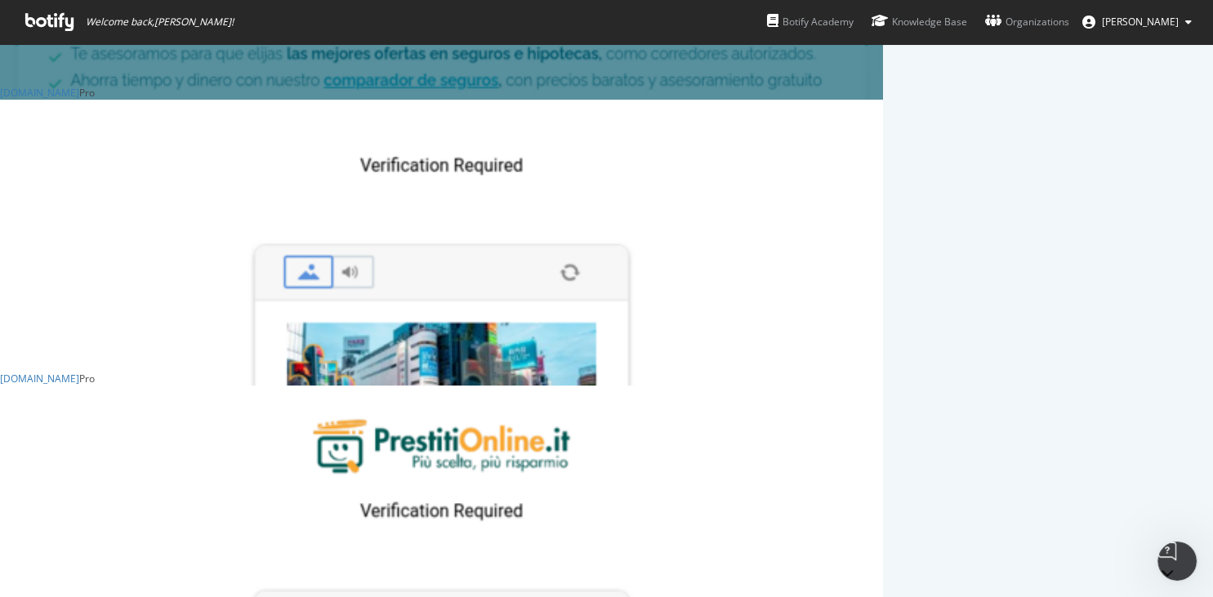
scroll to position [435, 0]
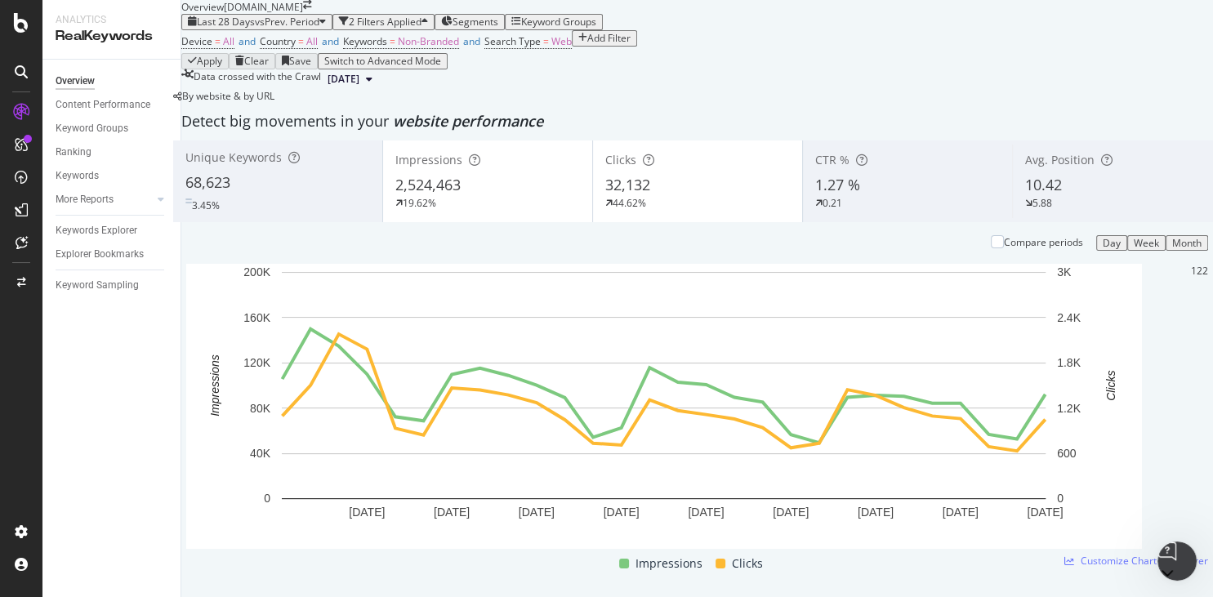
scroll to position [173, 0]
click at [1199, 276] on icon "plus" at bounding box center [1203, 271] width 9 height 10
click at [199, 478] on input "[DATE]" at bounding box center [153, 486] width 92 height 16
type input "[DATE]"
click at [225, 494] on textarea at bounding box center [166, 508] width 118 height 28
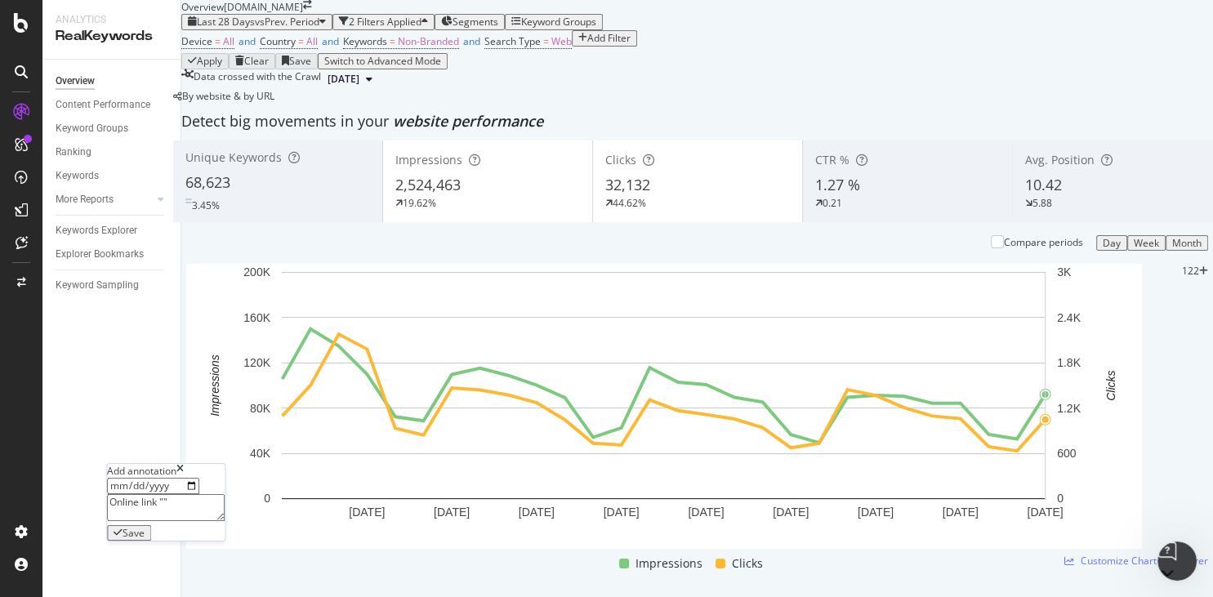
paste textarea "cessione del quinto su [DOMAIN_NAME]"
paste textarea "[URL][DOMAIN_NAME]"
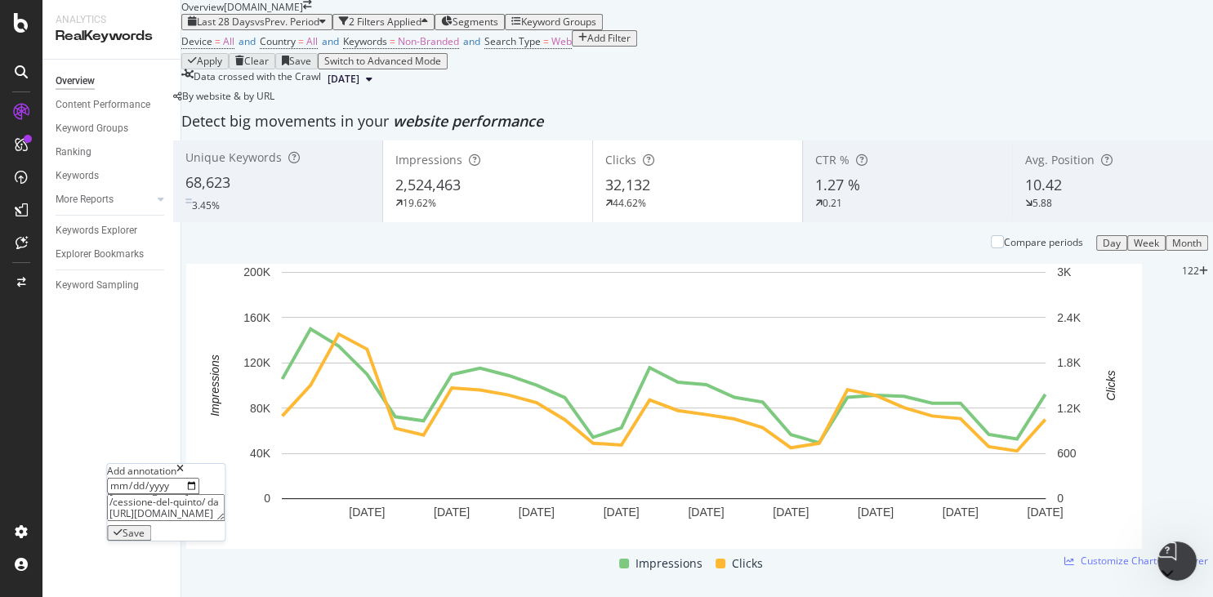
scroll to position [63, 0]
type textarea "Online link "cessione del quinto su [DOMAIN_NAME]" verso /cessione-del-quinto/ …"
click at [145, 528] on div "Save" at bounding box center [134, 533] width 22 height 11
